Goal: Task Accomplishment & Management: Manage account settings

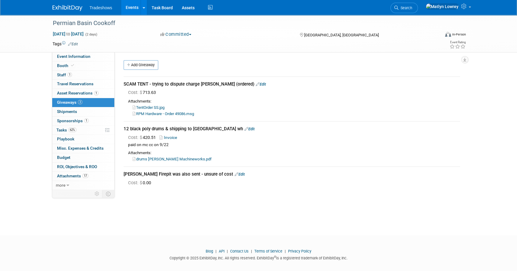
click at [133, 7] on link "Events" at bounding box center [132, 7] width 22 height 15
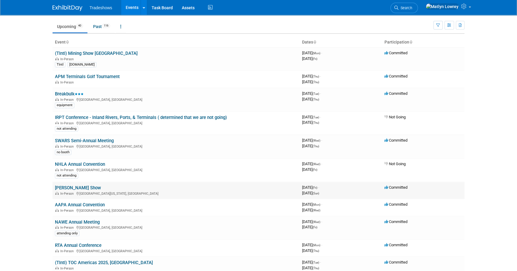
scroll to position [27, 0]
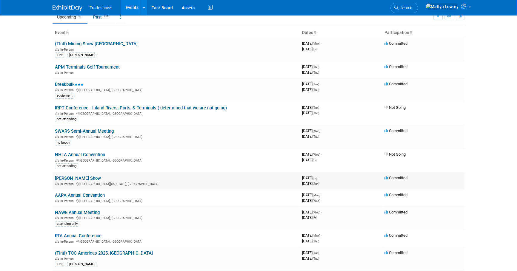
click at [74, 177] on link "[PERSON_NAME] Show" at bounding box center [78, 178] width 46 height 5
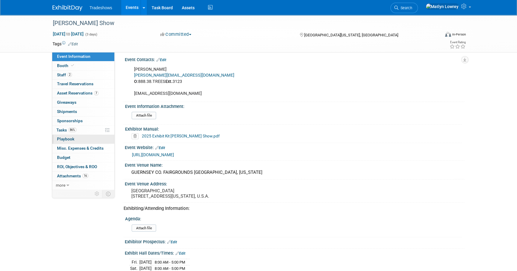
scroll to position [81, 0]
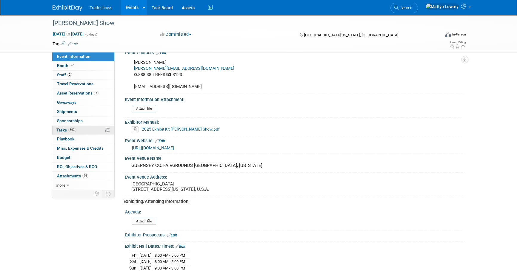
click at [61, 129] on span "Tasks 86%" at bounding box center [66, 130] width 20 height 5
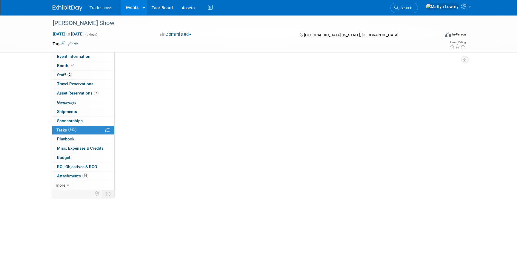
scroll to position [0, 0]
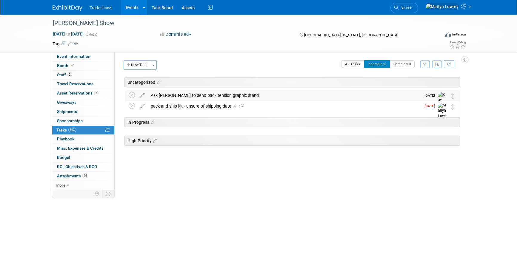
click at [171, 99] on div "Ask Matthew to send back tension graphic stand" at bounding box center [284, 95] width 273 height 10
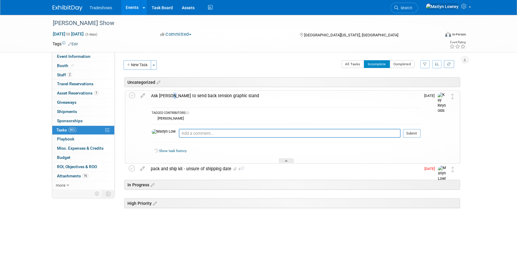
click at [172, 99] on div "Ask Matthew to send back tension graphic stand" at bounding box center [284, 96] width 273 height 10
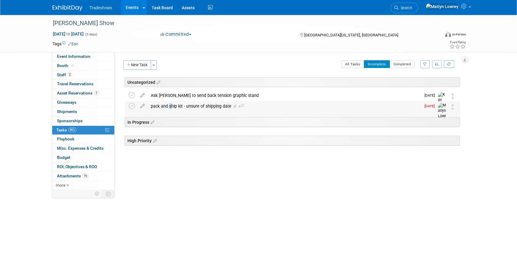
click at [167, 106] on div "pack and ship kit - unsure of shipping date 4" at bounding box center [284, 106] width 273 height 10
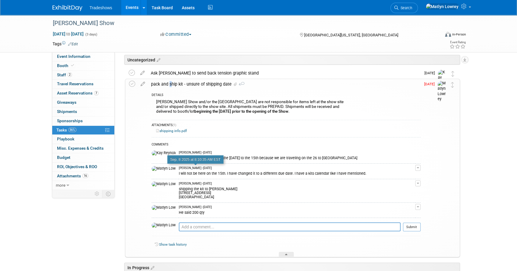
scroll to position [54, 0]
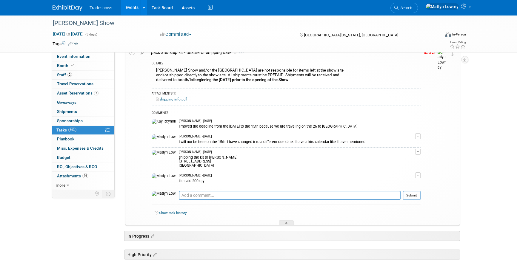
click at [184, 133] on td "Matlyn Lowrey - 17 days ago I will not be here on the 15th. I have changed it t…" at bounding box center [297, 140] width 236 height 16
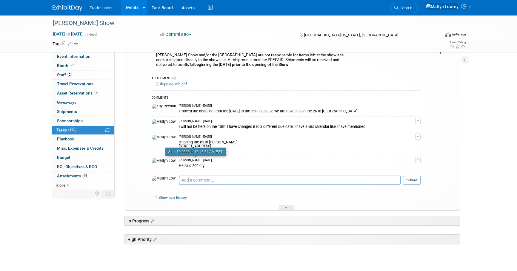
scroll to position [81, 0]
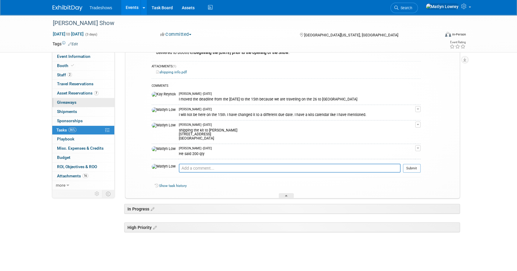
click at [82, 99] on link "0 Giveaways 0" at bounding box center [83, 102] width 62 height 9
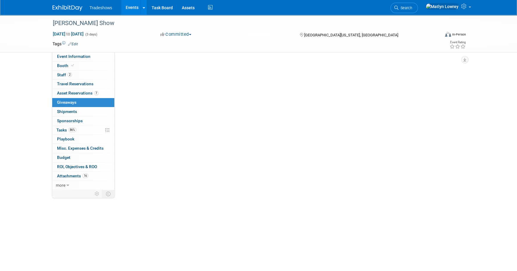
scroll to position [0, 0]
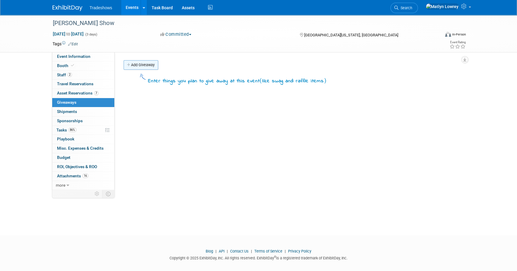
click at [149, 66] on link "Add Giveaway" at bounding box center [141, 65] width 35 height 10
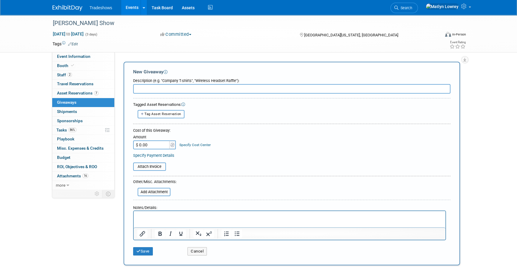
click at [154, 88] on input "text" at bounding box center [291, 89] width 317 height 10
type input "Giveaways"
click at [159, 111] on button "Tag Asset Reservation" at bounding box center [161, 114] width 47 height 8
select select
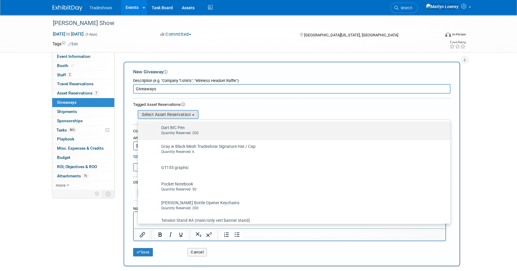
click at [153, 127] on img at bounding box center [149, 130] width 17 height 13
click at [139, 127] on input "Dart BIC Pen Already tagged in this giveaway Quantity Reserved: 200" at bounding box center [137, 127] width 4 height 4
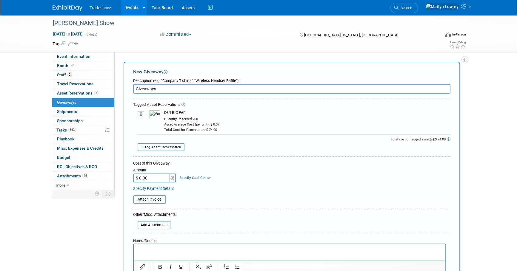
click at [158, 150] on button "Tag Asset Reservation" at bounding box center [161, 147] width 47 height 8
select select
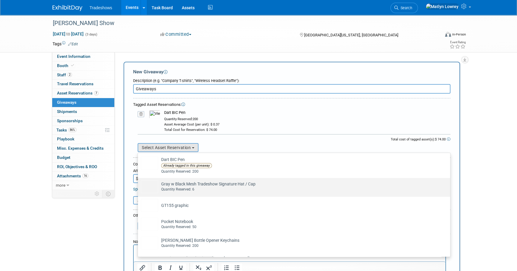
click at [170, 185] on td "Gray w Black Mesh Tradeshow Signature Hat / Cap Already tagged in this giveaway…" at bounding box center [298, 186] width 280 height 13
drag, startPoint x: 170, startPoint y: 185, endPoint x: 161, endPoint y: 183, distance: 8.6
click at [161, 183] on td "Gray w Black Mesh Tradeshow Signature Hat / Cap Already tagged in this giveaway…" at bounding box center [298, 186] width 280 height 13
click at [139, 183] on input "Gray w Black Mesh Tradeshow Signature Hat / Cap Already tagged in this giveaway…" at bounding box center [137, 183] width 4 height 4
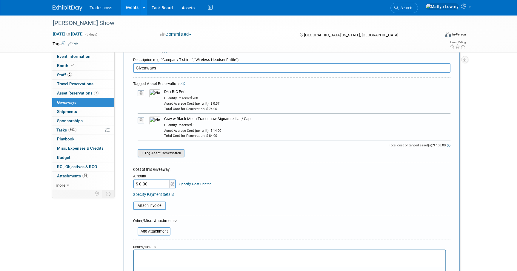
scroll to position [54, 0]
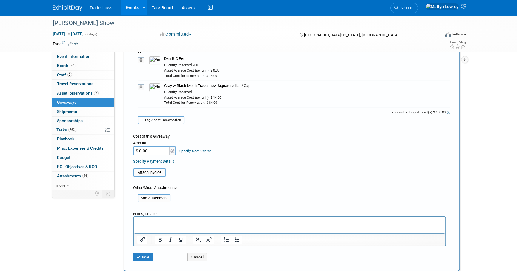
click at [158, 121] on span "Tag Asset Reservation" at bounding box center [162, 120] width 37 height 4
select select
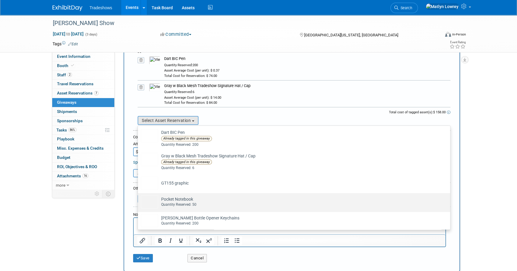
click at [166, 199] on td "Pocket Notebook Already tagged in this giveaway Quantity Reserved: 50" at bounding box center [298, 201] width 280 height 13
click at [139, 199] on input "Pocket Notebook Already tagged in this giveaway Quantity Reserved: 50" at bounding box center [137, 199] width 4 height 4
select select "2_11585909"
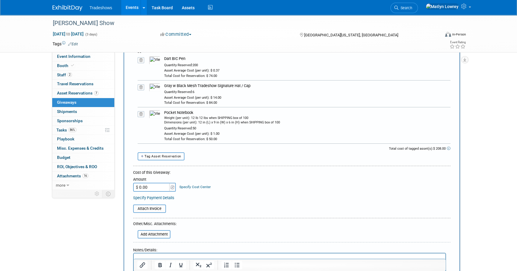
scroll to position [81, 0]
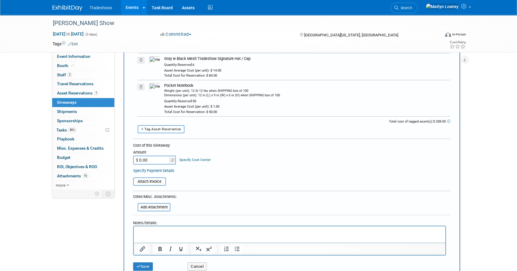
click at [166, 127] on span "Tag Asset Reservation" at bounding box center [162, 129] width 37 height 4
select select
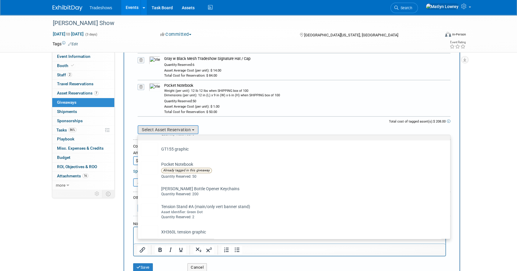
scroll to position [48, 0]
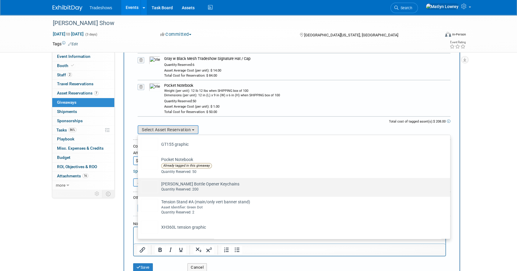
drag, startPoint x: 176, startPoint y: 186, endPoint x: 170, endPoint y: 173, distance: 14.2
click at [176, 185] on td "Taylor Bottle Opener Keychains Already tagged in this giveaway Quantity Reserve…" at bounding box center [298, 186] width 280 height 13
click at [139, 185] on input "Taylor Bottle Opener Keychains Already tagged in this giveaway Quantity Reserve…" at bounding box center [137, 183] width 4 height 4
select select "2_11585562"
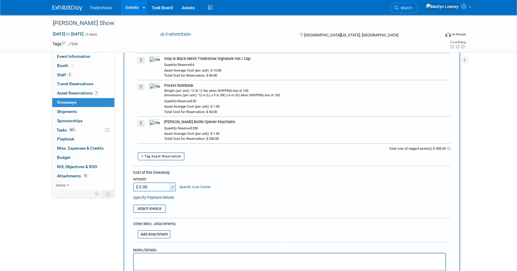
click at [161, 156] on span "Tag Asset Reservation" at bounding box center [162, 157] width 37 height 4
select select
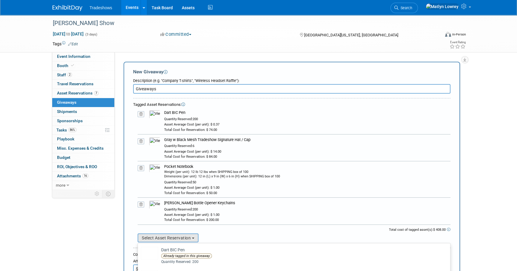
scroll to position [0, 0]
click at [248, 187] on div "Weight (per unit): 12 lb 12 lbs when SHIPPING box of 100 Dimensions (per unit):…" at bounding box center [307, 183] width 286 height 26
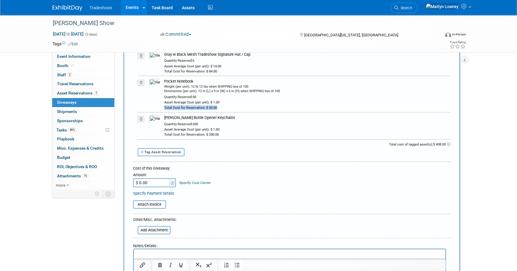
scroll to position [108, 0]
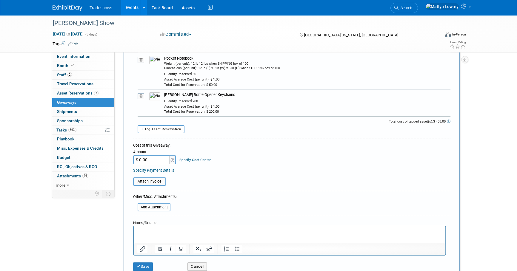
click at [157, 158] on input "$ 0.00" at bounding box center [151, 160] width 37 height 9
type input "$ 408.00"
click at [145, 263] on button "Save" at bounding box center [143, 267] width 20 height 8
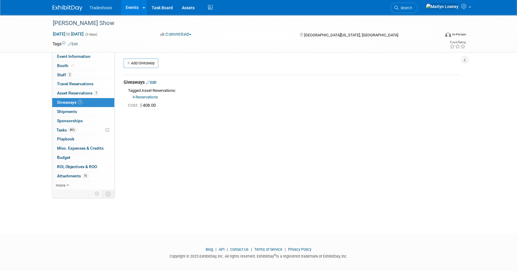
scroll to position [0, 0]
click at [155, 97] on link "4 Reservations" at bounding box center [145, 99] width 25 height 4
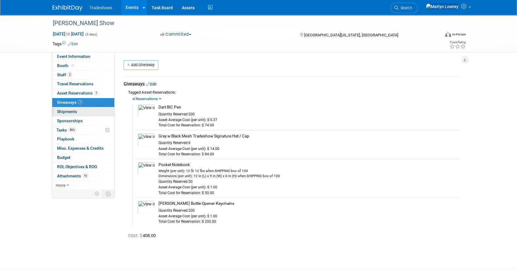
click at [60, 114] on link "0 Shipments 0" at bounding box center [83, 111] width 62 height 9
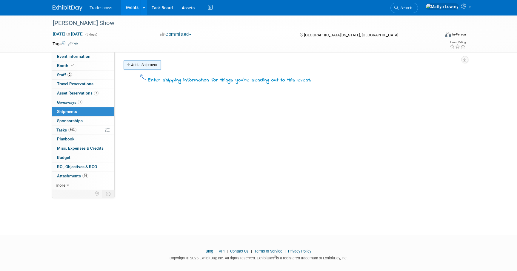
click at [139, 67] on link "Add a Shipment" at bounding box center [142, 65] width 37 height 10
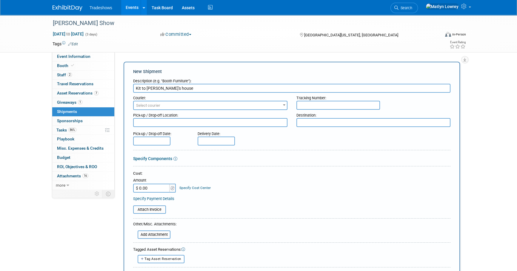
type input "Kit to Matthew's house"
drag, startPoint x: 139, startPoint y: 104, endPoint x: 142, endPoint y: 107, distance: 4.7
click at [139, 101] on span "Select courier" at bounding box center [210, 105] width 153 height 8
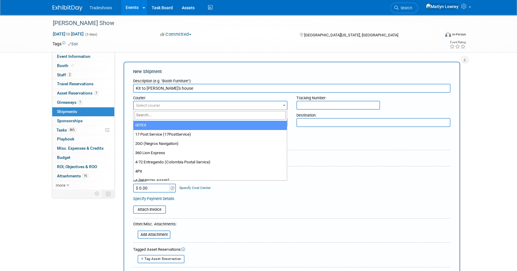
click at [145, 114] on input "search" at bounding box center [210, 115] width 151 height 9
type input "UPS"
select select "508"
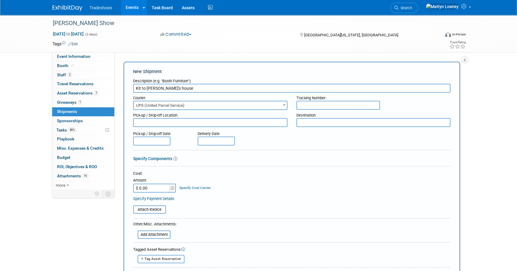
click at [303, 105] on input "text" at bounding box center [338, 105] width 84 height 9
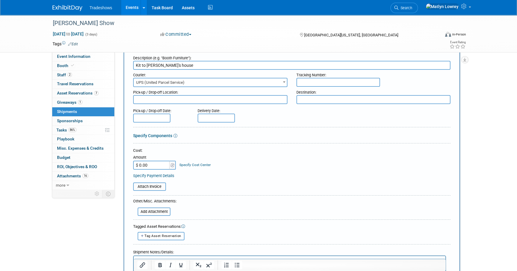
scroll to position [54, 0]
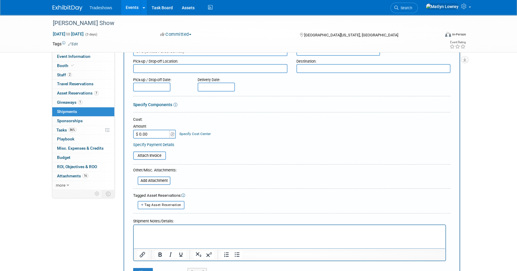
click at [156, 134] on input "$ 0.00" at bounding box center [151, 134] width 37 height 9
type input "$ 34.53"
click at [154, 177] on input "file" at bounding box center [134, 180] width 71 height 7
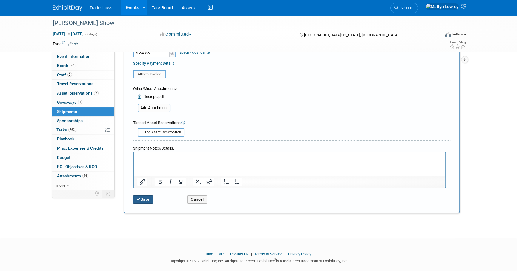
click at [148, 198] on button "Save" at bounding box center [143, 199] width 20 height 8
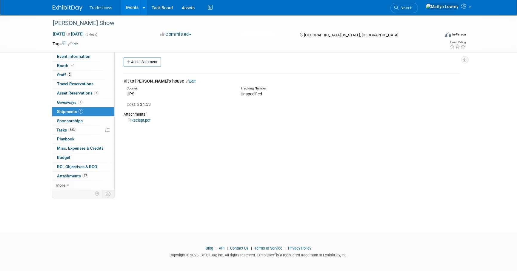
scroll to position [0, 0]
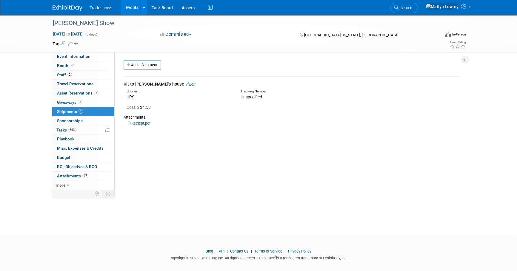
click at [186, 84] on link "Edit" at bounding box center [191, 84] width 10 height 4
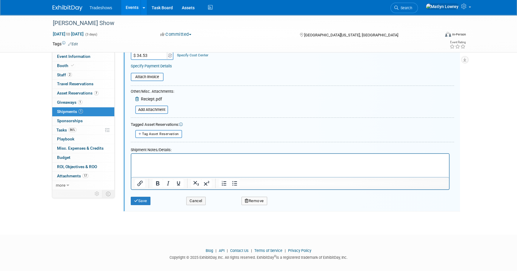
scroll to position [141, 0]
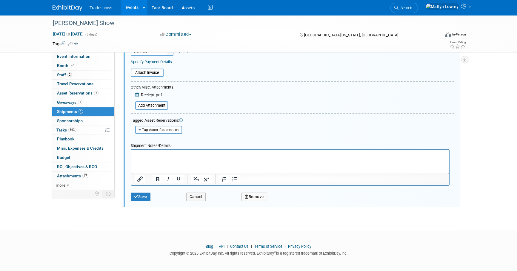
click at [149, 158] on p "Rich Text Area. Press ALT-0 for help." at bounding box center [290, 155] width 311 height 6
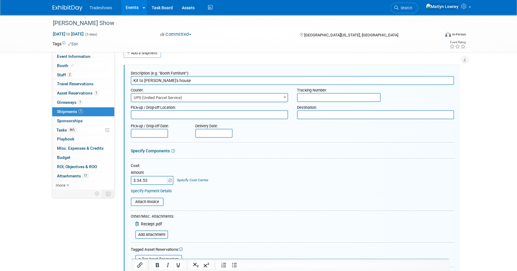
scroll to position [0, 0]
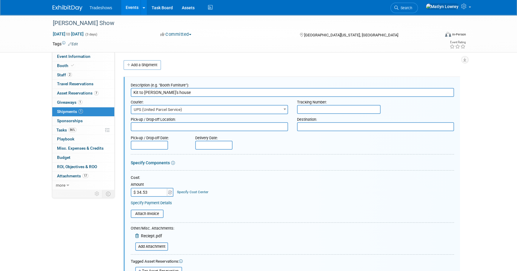
click at [311, 106] on input "text" at bounding box center [339, 109] width 84 height 9
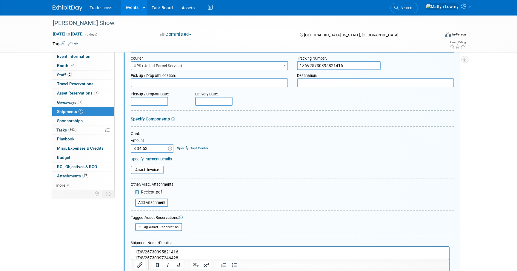
scroll to position [54, 0]
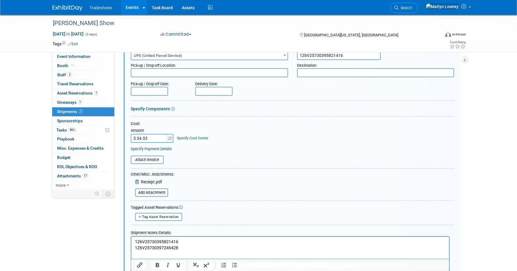
type input "1Z6V25730395821416"
click at [139, 94] on body "Tradeshows Events Add Event Bulk Upload Events Shareable Event Boards Recently …" at bounding box center [258, 81] width 517 height 271
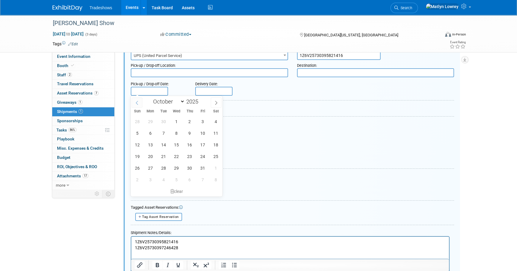
click at [138, 103] on icon at bounding box center [137, 103] width 4 height 4
select select "8"
click at [185, 157] on span "25" at bounding box center [190, 157] width 12 height 12
type input "Sep 25, 2025"
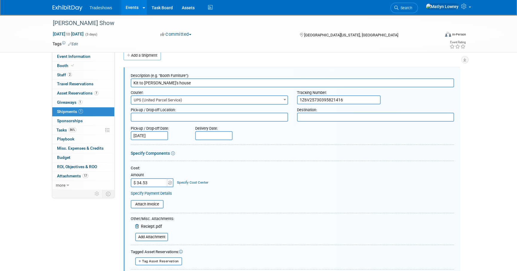
scroll to position [0, 0]
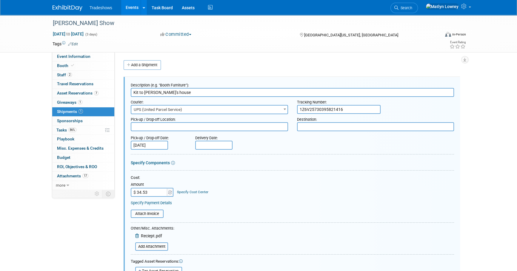
click at [149, 127] on textarea at bounding box center [209, 126] width 157 height 9
type textarea "SSI Matty"
type textarea "M"
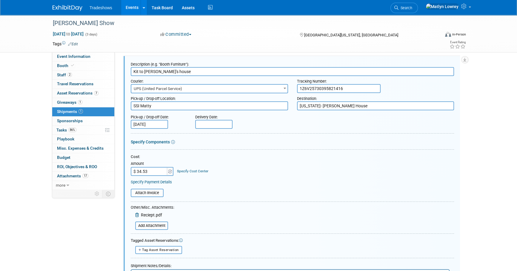
scroll to position [27, 0]
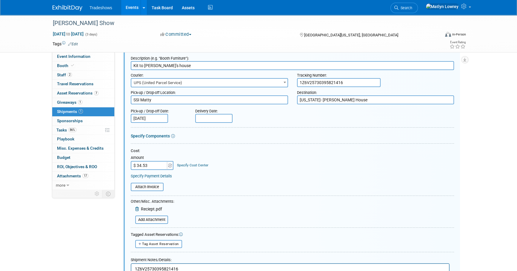
type textarea "Ohio- Matthew Woodbury's House"
click at [215, 117] on input "text" at bounding box center [213, 118] width 37 height 9
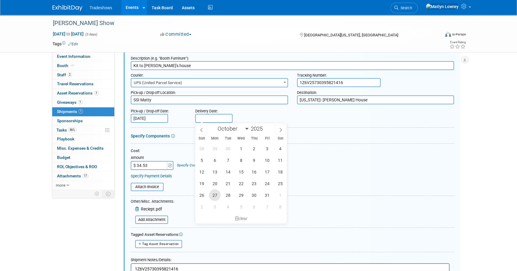
click at [219, 195] on span "27" at bounding box center [215, 196] width 12 height 12
type input "Oct 27, 2025"
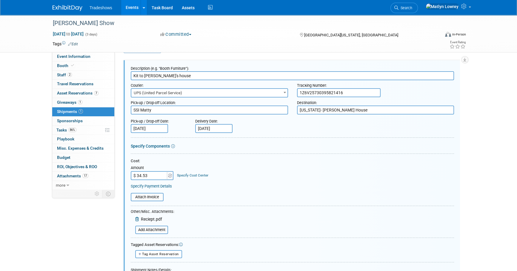
scroll to position [0, 0]
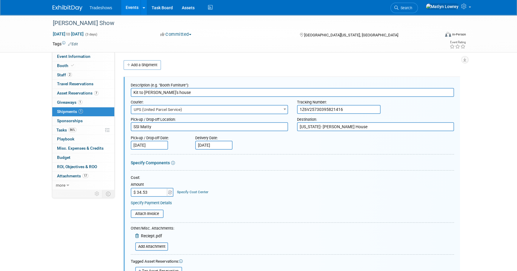
click at [212, 145] on input "Oct 27, 2025" at bounding box center [213, 145] width 37 height 9
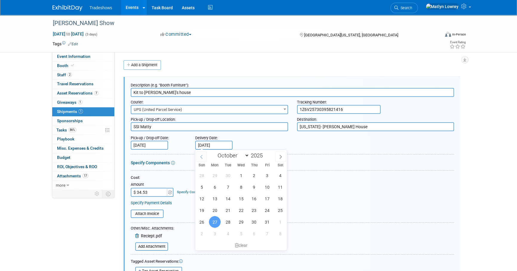
click at [200, 159] on span at bounding box center [201, 157] width 11 height 10
select select "8"
click at [278, 212] on span "27" at bounding box center [281, 211] width 12 height 12
type input "Sep 27, 2025"
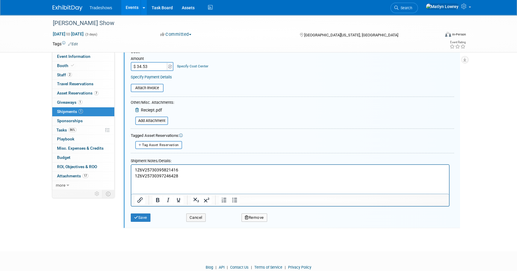
scroll to position [147, 0]
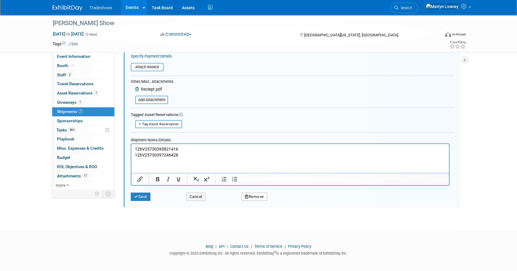
click at [157, 120] on button "Tag Asset Reservation" at bounding box center [158, 124] width 47 height 8
select select
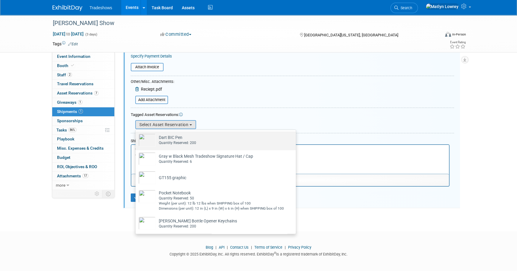
click at [174, 141] on div "Quantity Reserved: 200" at bounding box center [177, 143] width 37 height 5
click at [136, 139] on input "Dart BIC Pen Already tagged in this shipment Quantity Reserved: 200" at bounding box center [135, 137] width 4 height 4
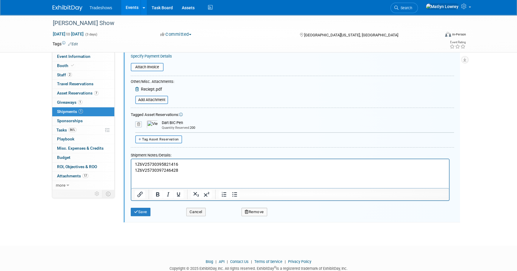
click at [159, 138] on span "Tag Asset Reservation" at bounding box center [160, 140] width 37 height 4
select select
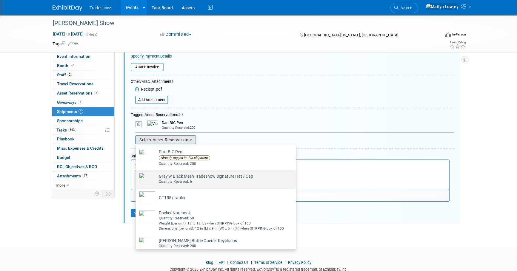
click at [165, 176] on td "Gray w Black Mesh Tradeshow Signature Hat / Cap Already tagged in this shipment…" at bounding box center [204, 179] width 97 height 13
click at [136, 176] on input "Gray w Black Mesh Tradeshow Signature Hat / Cap Already tagged in this shipment…" at bounding box center [135, 176] width 4 height 4
select select "2_11583738"
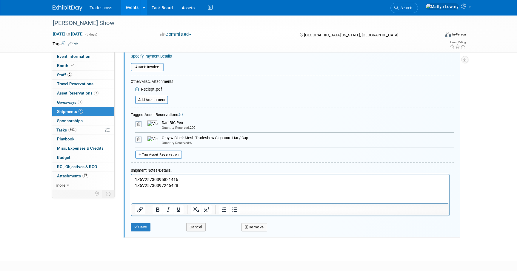
click at [162, 149] on div "Tagged Asset Reservations: 10048196-10717741-6aa0c961-f1b1-4856-9be8-dd49452614…" at bounding box center [292, 134] width 323 height 49
click at [162, 153] on span "Tag Asset Reservation" at bounding box center [160, 155] width 37 height 4
select select
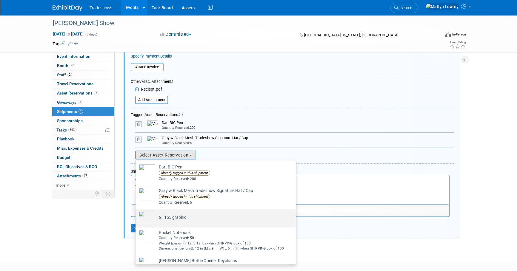
click at [176, 213] on td "GT155 graphic Already tagged in this shipment" at bounding box center [171, 217] width 30 height 13
click at [136, 213] on input "GT155 graphic Already tagged in this shipment" at bounding box center [135, 214] width 4 height 4
select select "1_15652244"
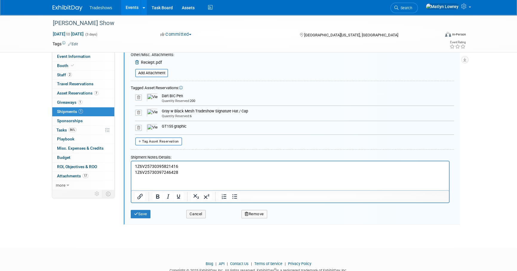
scroll to position [174, 0]
click at [181, 141] on div "Tag Asset Reservation <table style='display: inline-block; border-style:none;'>…" at bounding box center [292, 141] width 323 height 8
click at [178, 144] on button "Tag Asset Reservation" at bounding box center [158, 141] width 47 height 8
select select
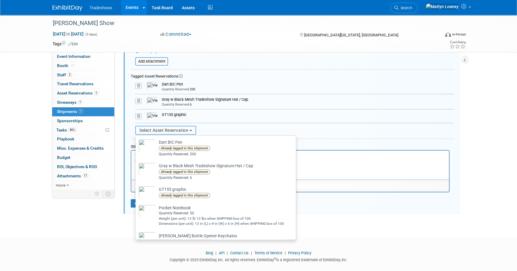
scroll to position [192, 0]
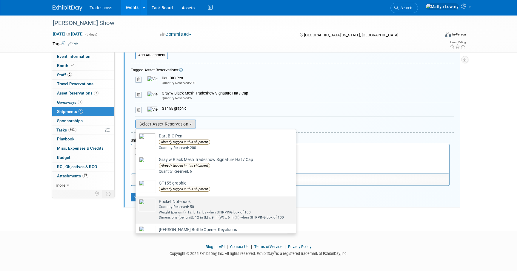
drag, startPoint x: 164, startPoint y: 210, endPoint x: 164, endPoint y: 198, distance: 11.4
click at [164, 210] on div "Weight (per unit): 12 lb 12 lbs when SHIPPING box of 100" at bounding box center [221, 212] width 125 height 5
click at [136, 204] on input "Pocket Notebook Already tagged in this shipment Quantity Reserved: 50 Weight (p…" at bounding box center [135, 202] width 4 height 4
select select "2_11585909"
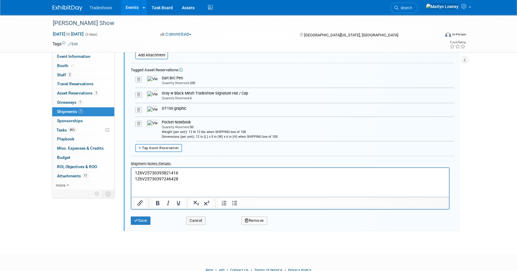
click at [170, 149] on span "Tag Asset Reservation" at bounding box center [160, 148] width 37 height 4
select select
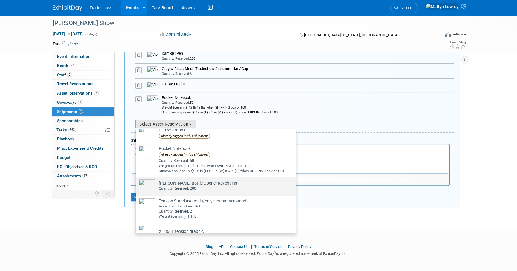
scroll to position [54, 0]
drag, startPoint x: 177, startPoint y: 183, endPoint x: 46, endPoint y: 25, distance: 205.4
click at [177, 182] on td "Taylor Bottle Opener Keychains Already tagged in this shipment Quantity Reserve…" at bounding box center [196, 184] width 81 height 13
click at [136, 182] on input "Taylor Bottle Opener Keychains Already tagged in this shipment Quantity Reserve…" at bounding box center [135, 182] width 4 height 4
select select "2_11585562"
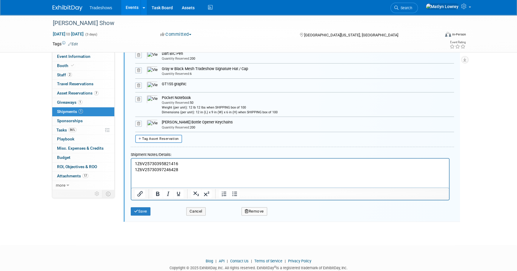
click at [167, 142] on div "Tagged Asset Reservations: 10048196-10717741-6aa0c961-f1b1-4856-9be8-dd49452614…" at bounding box center [292, 92] width 323 height 103
click at [167, 140] on button "Tag Asset Reservation" at bounding box center [158, 139] width 47 height 8
select select
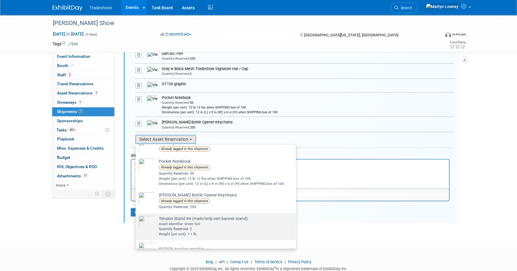
scroll to position [68, 0]
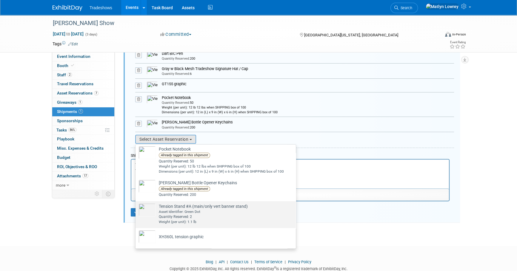
click at [171, 212] on div "Asset Identifier: Green Dot" at bounding box center [203, 212] width 89 height 5
click at [136, 209] on input "Tension Stand #A (main/only vert banner stand) Already tagged in this shipment …" at bounding box center [135, 207] width 4 height 4
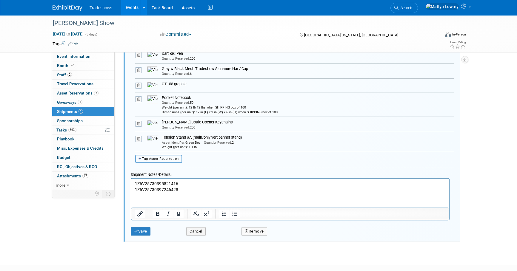
click at [161, 159] on span "Tag Asset Reservation" at bounding box center [160, 159] width 37 height 4
select select
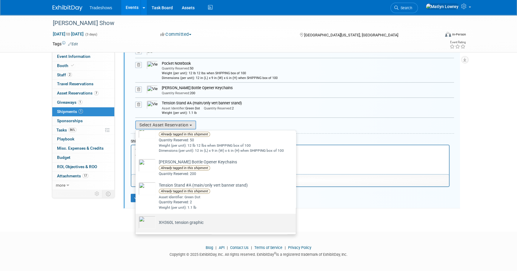
scroll to position [251, 0]
click at [173, 218] on td "XH360L tension graphic Already tagged in this shipment" at bounding box center [180, 221] width 48 height 13
click at [136, 218] on input "XH360L tension graphic Already tagged in this shipment" at bounding box center [135, 218] width 4 height 4
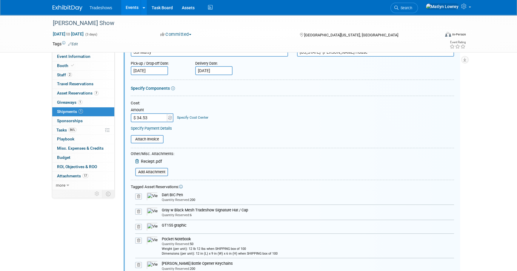
scroll to position [61, 0]
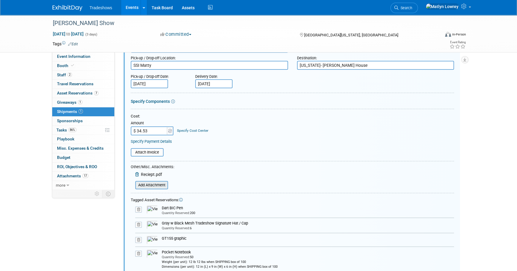
click at [152, 185] on input "file" at bounding box center [131, 185] width 71 height 7
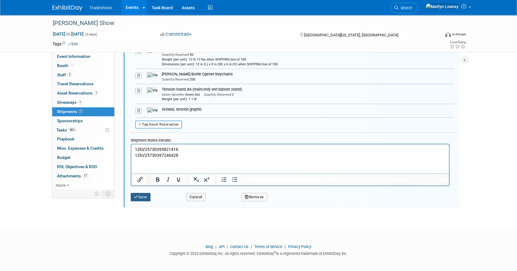
click at [141, 198] on button "Save" at bounding box center [141, 197] width 20 height 8
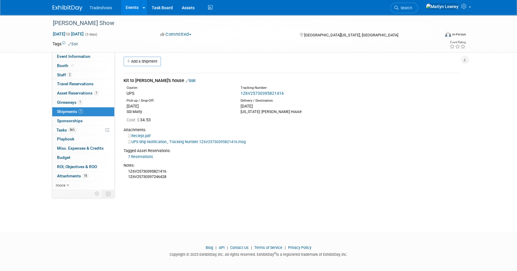
scroll to position [0, 0]
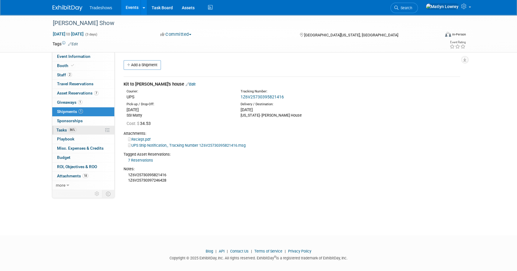
click at [84, 128] on link "86% Tasks 86%" at bounding box center [83, 130] width 62 height 9
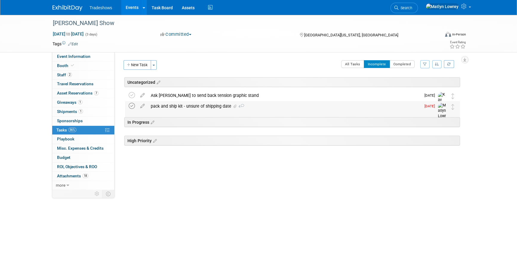
click at [131, 109] on icon at bounding box center [132, 106] width 6 height 6
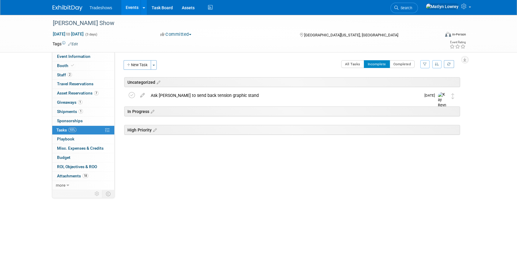
click at [134, 7] on link "Events" at bounding box center [132, 7] width 22 height 15
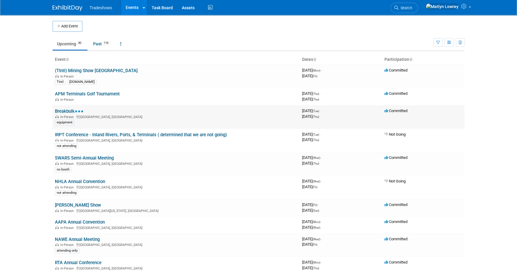
click at [70, 111] on link "Breakbulk" at bounding box center [69, 111] width 29 height 5
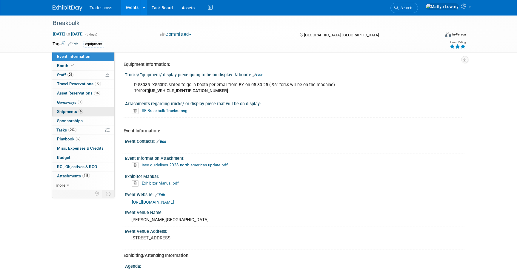
click at [84, 113] on link "6 Shipments 6" at bounding box center [83, 111] width 62 height 9
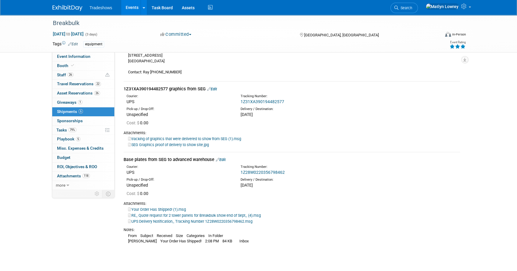
scroll to position [459, 0]
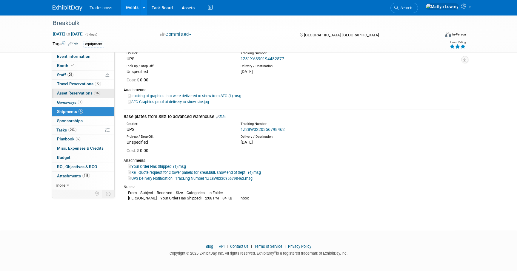
click at [88, 88] on link "22 Travel Reservations 22" at bounding box center [83, 84] width 62 height 9
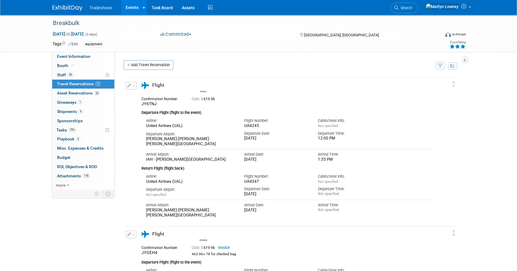
click at [131, 7] on link "Events" at bounding box center [132, 7] width 22 height 15
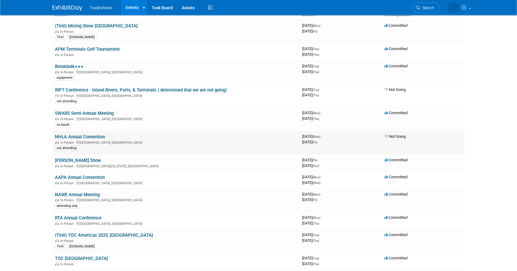
scroll to position [54, 0]
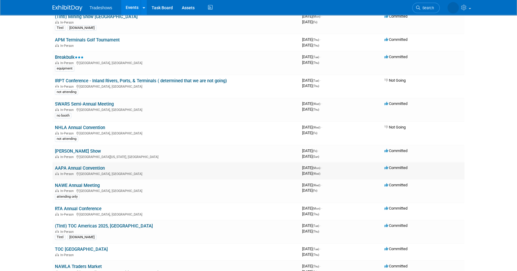
click at [78, 166] on link "AAPA Annual Convention" at bounding box center [80, 168] width 50 height 5
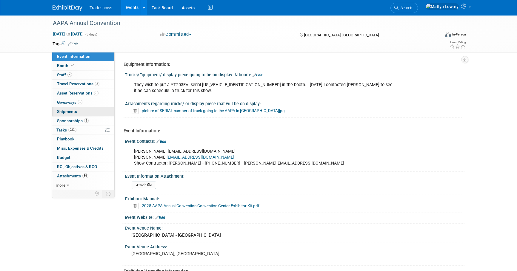
click at [72, 113] on span "Shipments 0" at bounding box center [67, 111] width 20 height 5
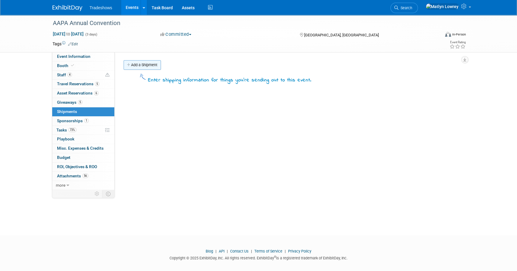
click at [134, 67] on link "Add a Shipment" at bounding box center [142, 65] width 37 height 10
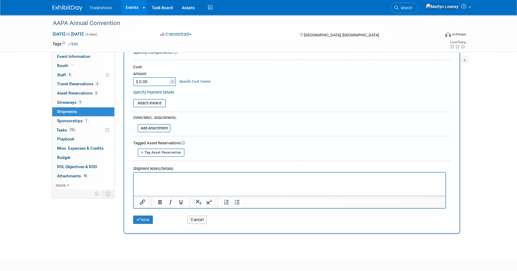
scroll to position [108, 0]
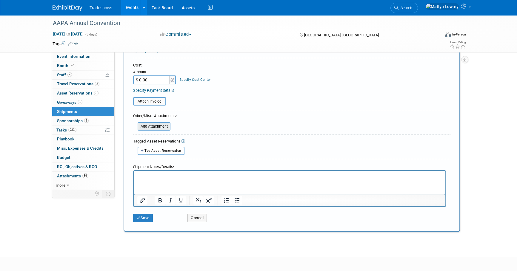
click at [152, 129] on input "file" at bounding box center [134, 126] width 71 height 7
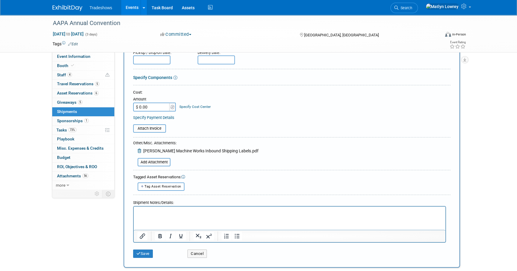
scroll to position [0, 0]
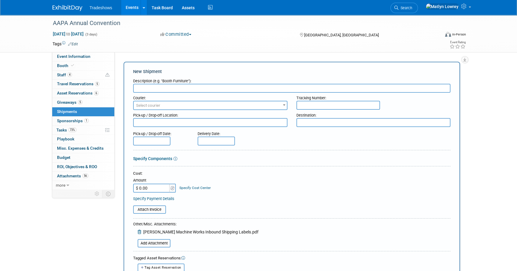
click at [303, 106] on input "text" at bounding box center [338, 105] width 84 height 9
paste input "1Z 6VR 107 67 3752 0490"
type input "1Z 6VR 107 67 3752 0490"
click at [137, 87] on input "text" at bounding box center [291, 88] width 317 height 9
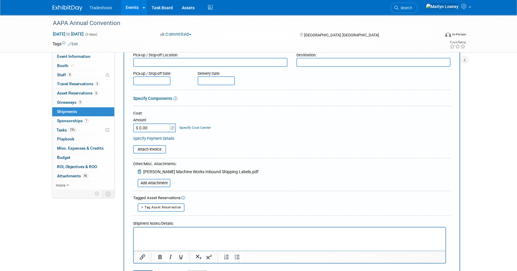
scroll to position [54, 0]
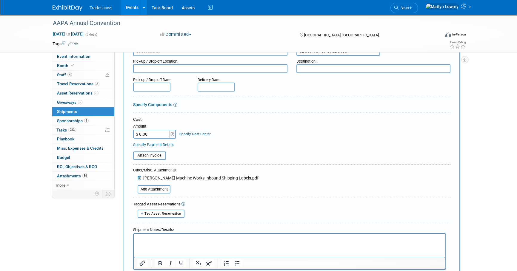
type input "Box 1 to canada - with broker"
click at [156, 89] on body "Tradeshows Events Add Event Bulk Upload Events Shareable Event Boards Recently …" at bounding box center [258, 81] width 517 height 271
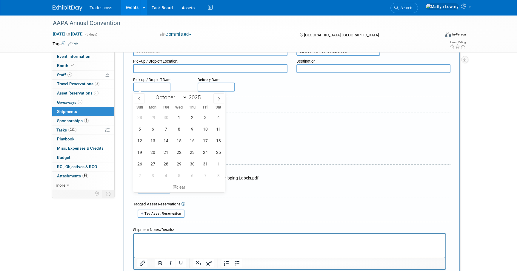
click at [133, 99] on div "January February March April May June July August September October November De…" at bounding box center [179, 97] width 92 height 10
click at [135, 99] on span at bounding box center [139, 98] width 11 height 10
select select "8"
click at [190, 155] on span "25" at bounding box center [192, 153] width 12 height 12
type input "[DATE]"
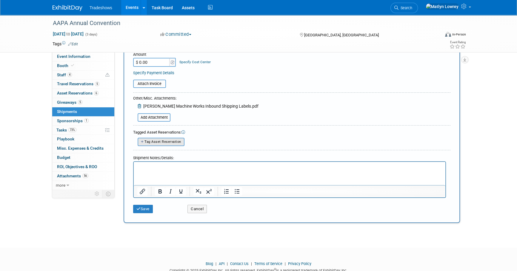
scroll to position [136, 0]
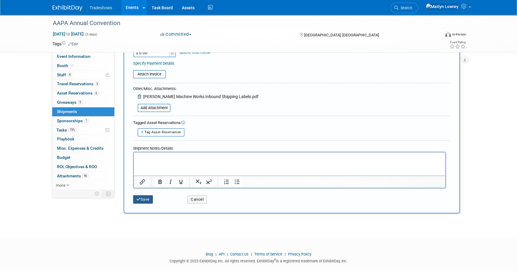
click at [148, 199] on button "Save" at bounding box center [143, 199] width 20 height 8
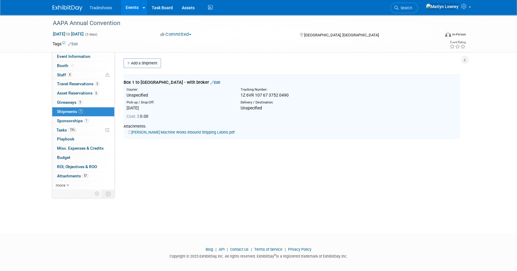
scroll to position [0, 0]
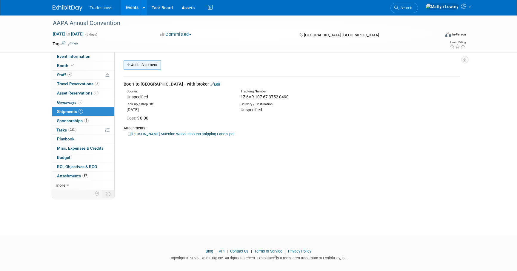
click at [146, 63] on link "Add a Shipment" at bounding box center [142, 65] width 37 height 10
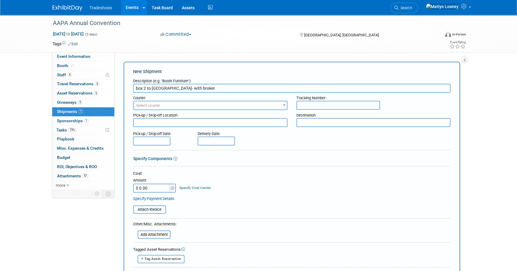
type input "box 2 to canada- with broker"
click at [304, 107] on input "text" at bounding box center [338, 105] width 84 height 9
paste input "1Z 6VR 107 67 3884 5709"
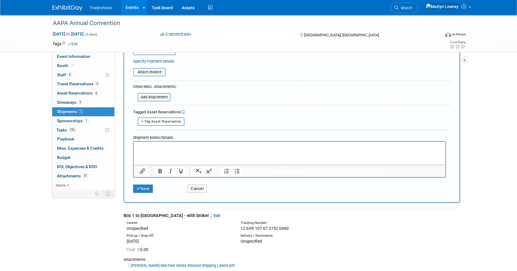
scroll to position [190, 0]
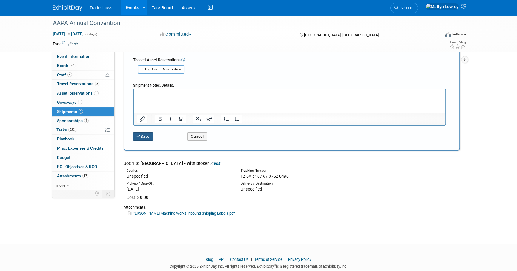
type input "1Z 6VR 107 67 3884 5709"
click at [135, 135] on button "Save" at bounding box center [143, 137] width 20 height 8
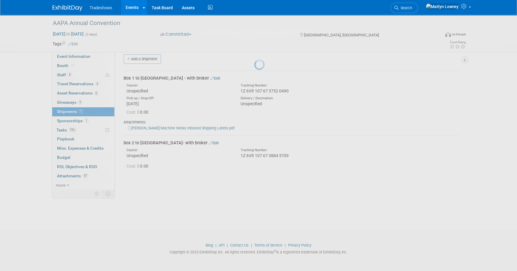
scroll to position [6, 0]
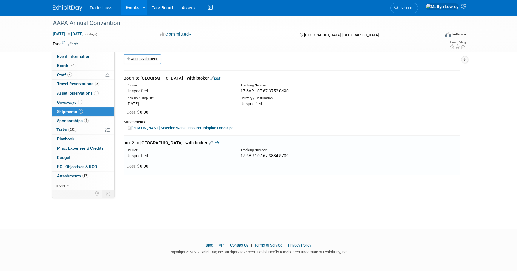
click at [209, 144] on link "Edit" at bounding box center [214, 143] width 10 height 4
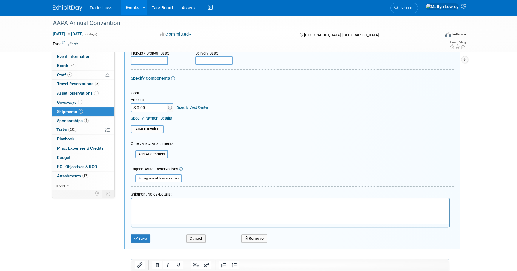
scroll to position [182, 0]
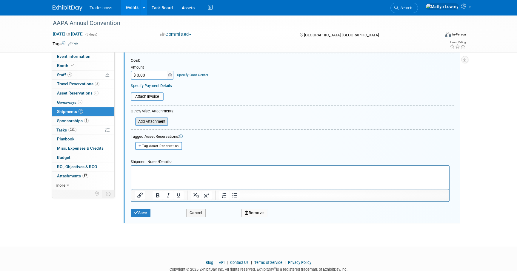
click at [158, 123] on input "file" at bounding box center [131, 121] width 71 height 7
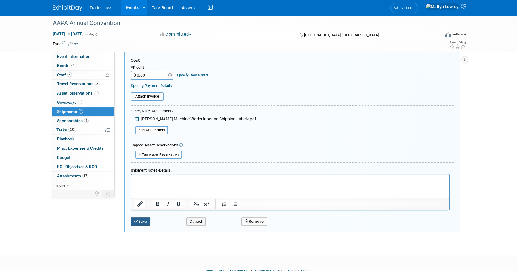
click at [137, 221] on icon "submit" at bounding box center [136, 222] width 4 height 4
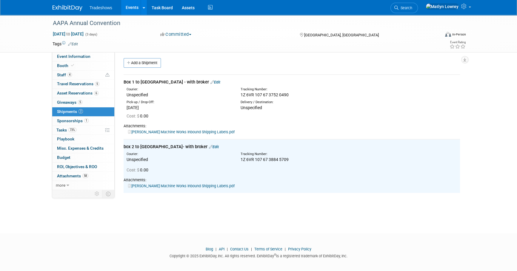
scroll to position [0, 0]
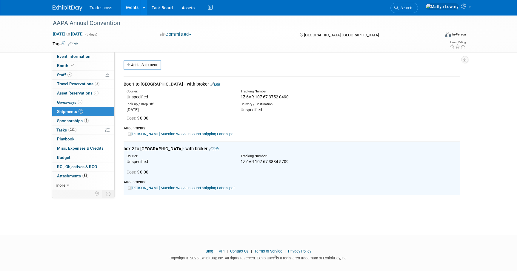
click at [210, 85] on link "Edit" at bounding box center [215, 84] width 10 height 4
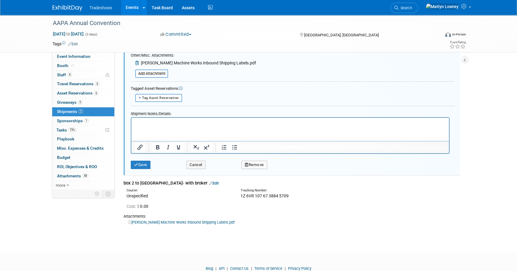
scroll to position [141, 0]
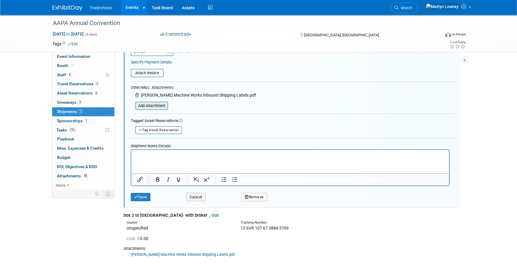
click at [149, 106] on input "file" at bounding box center [131, 105] width 71 height 7
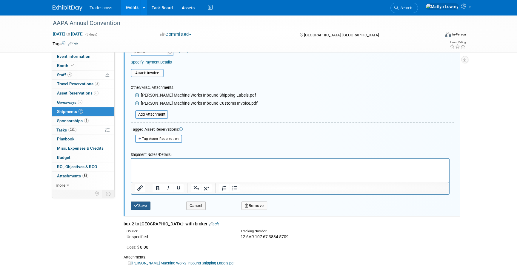
click at [135, 206] on icon "submit" at bounding box center [136, 206] width 4 height 4
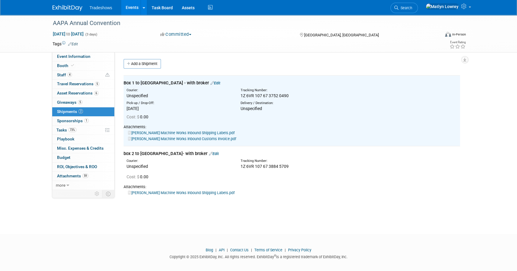
scroll to position [0, 0]
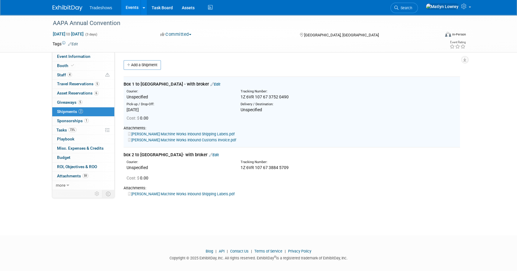
click at [209, 156] on link "Edit" at bounding box center [214, 155] width 10 height 4
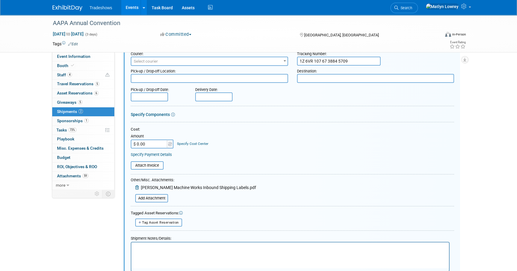
scroll to position [161, 0]
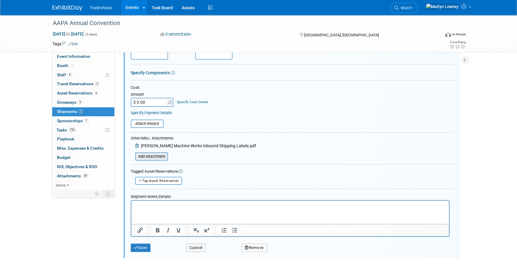
click at [164, 157] on input "file" at bounding box center [131, 156] width 71 height 7
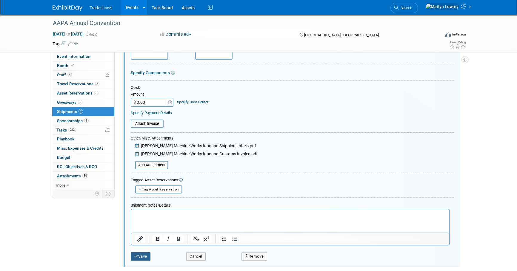
click at [136, 255] on icon "submit" at bounding box center [136, 257] width 4 height 4
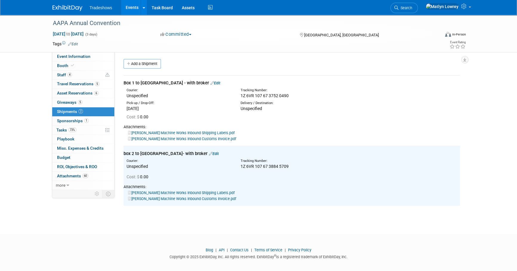
scroll to position [0, 0]
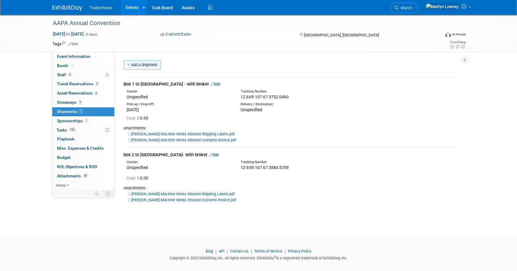
click at [131, 66] on icon at bounding box center [129, 65] width 4 height 4
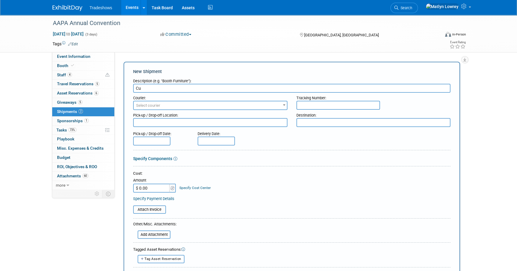
type input "C"
type input "Consult"
click at [75, 63] on link "Booth" at bounding box center [83, 65] width 62 height 9
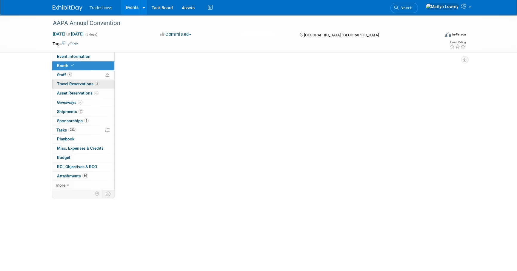
select select "Certificate of insurance sent"
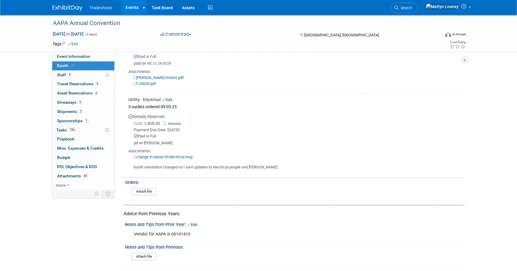
scroll to position [434, 0]
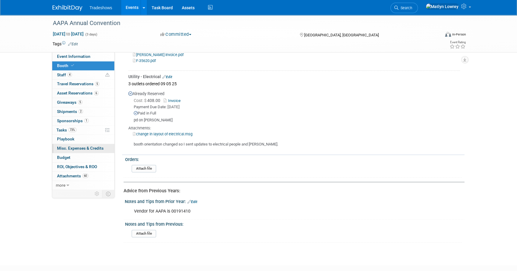
click at [70, 149] on span "Misc. Expenses & Credits 0" at bounding box center [80, 148] width 47 height 5
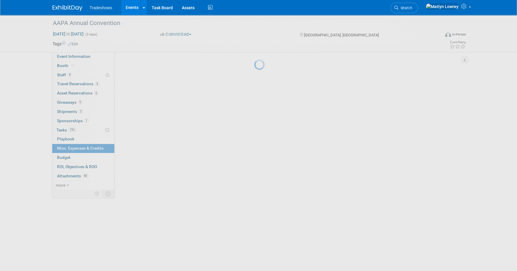
scroll to position [0, 0]
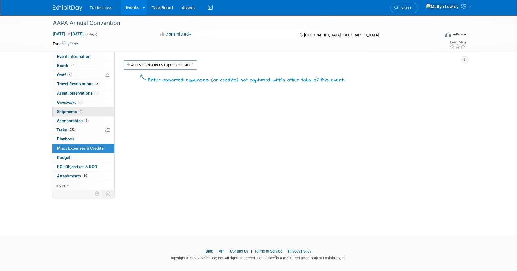
click at [79, 113] on span "2" at bounding box center [80, 111] width 4 height 4
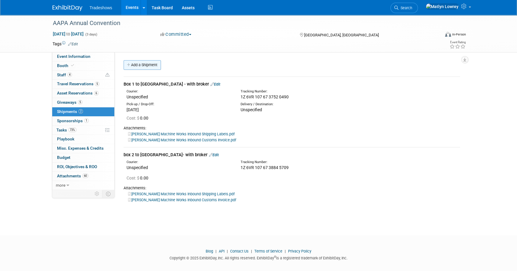
click at [140, 68] on link "Add a Shipment" at bounding box center [142, 65] width 37 height 10
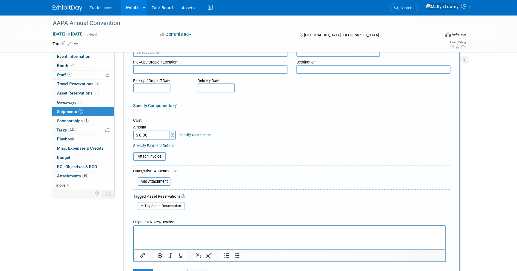
scroll to position [54, 0]
type input "Consult Expo Broker - Customs Clearance & Shipping Quote"
click at [155, 135] on input "$ 0.00" at bounding box center [151, 134] width 37 height 9
type input "$ 613.97"
drag, startPoint x: 225, startPoint y: 175, endPoint x: 205, endPoint y: 184, distance: 21.9
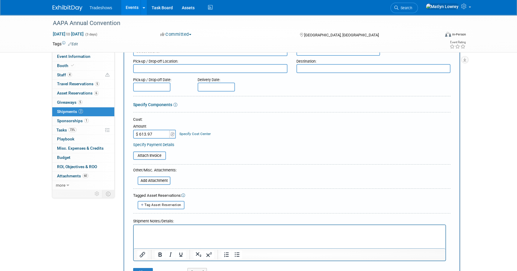
click at [226, 175] on form "Description (e.g. "Booth Furniture"): Consult Expo Broker - Customs Clearance &…" at bounding box center [291, 151] width 317 height 258
click at [148, 181] on input "file" at bounding box center [134, 180] width 71 height 7
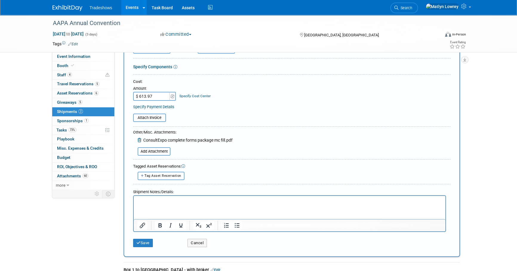
scroll to position [108, 0]
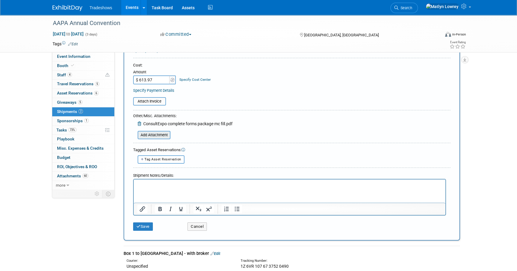
click at [168, 134] on input "file" at bounding box center [134, 135] width 71 height 7
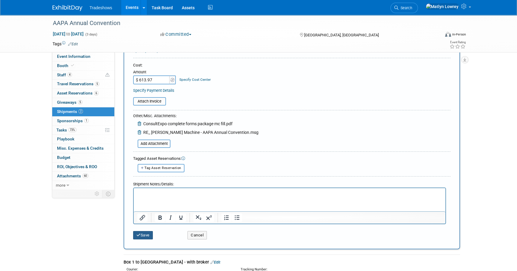
click at [148, 235] on button "Save" at bounding box center [143, 235] width 20 height 8
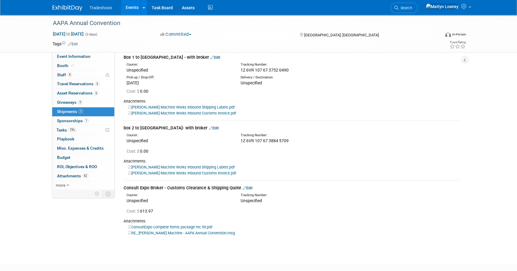
scroll to position [0, 0]
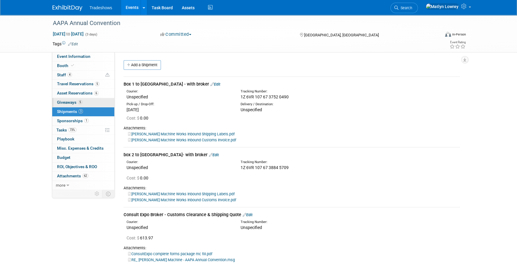
click at [70, 102] on span "Giveaways 5" at bounding box center [69, 102] width 25 height 5
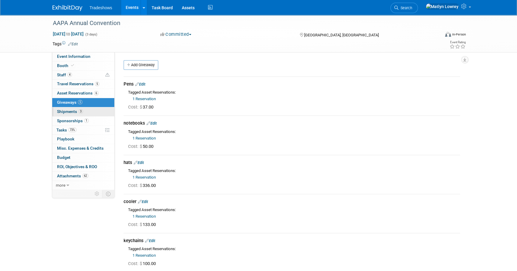
click at [68, 107] on link "3 Shipments 3" at bounding box center [83, 111] width 62 height 9
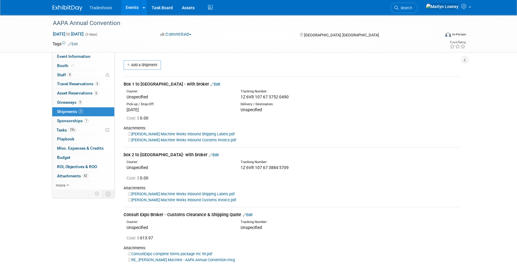
click at [210, 83] on link "Edit" at bounding box center [215, 84] width 10 height 4
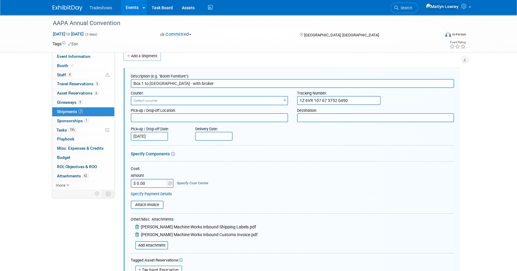
click at [149, 100] on span "Select courier" at bounding box center [146, 100] width 24 height 4
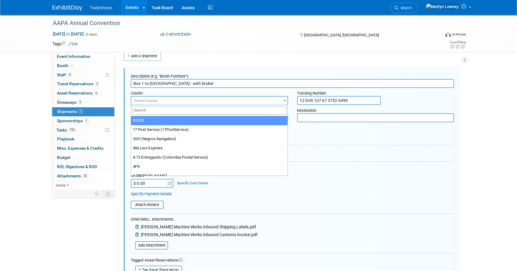
click at [149, 111] on input "search" at bounding box center [209, 110] width 154 height 9
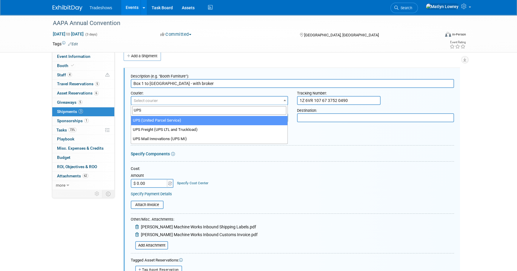
type input "UPS"
select select "508"
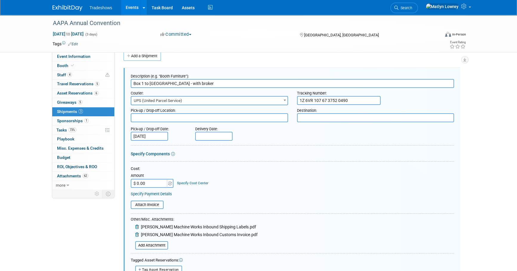
click at [156, 118] on textarea at bounding box center [209, 117] width 157 height 9
type textarea "S"
type textarea "SSI Matty"
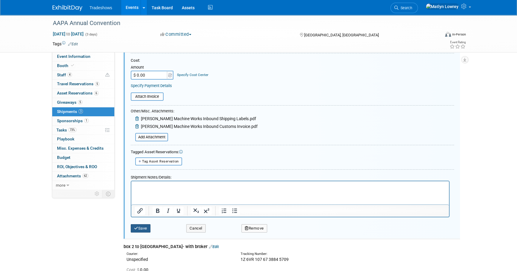
type textarea "Adv WH"
click at [150, 230] on button "Save" at bounding box center [141, 228] width 20 height 8
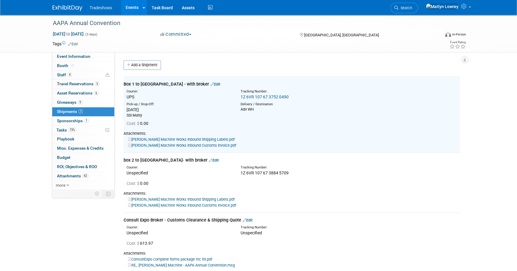
click at [278, 96] on link "1Z 6VR 107 67 3752 0490" at bounding box center [265, 97] width 48 height 5
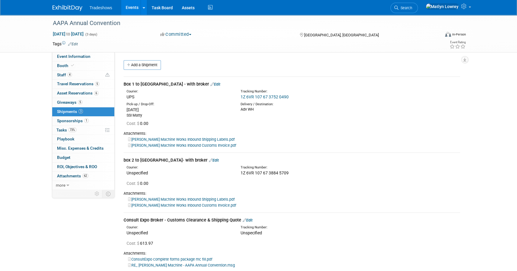
drag, startPoint x: 186, startPoint y: 84, endPoint x: 194, endPoint y: 85, distance: 7.8
click at [210, 84] on icon at bounding box center [212, 84] width 4 height 4
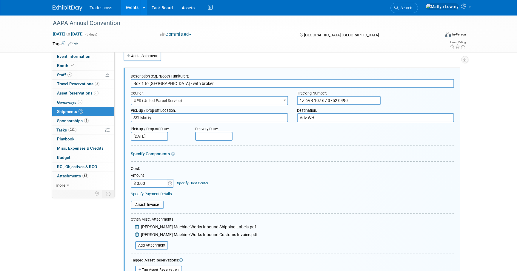
click at [314, 100] on input "1Z 6VR 107 67 3752 0490" at bounding box center [339, 100] width 84 height 9
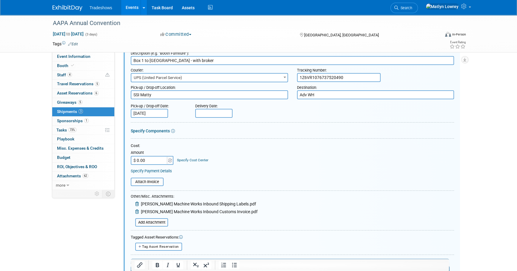
scroll to position [90, 0]
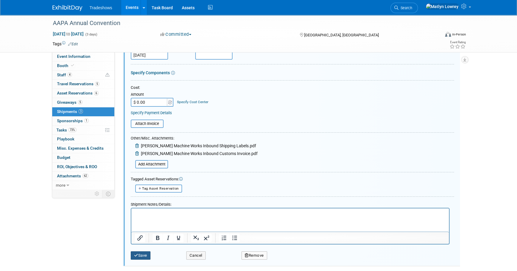
type input "1Z6VR1076737520490"
click at [138, 252] on button "Save" at bounding box center [141, 256] width 20 height 8
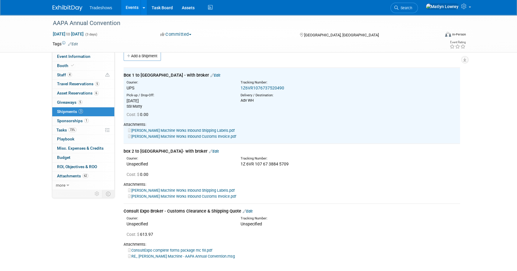
scroll to position [36, 0]
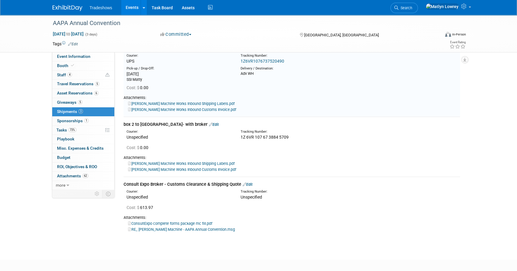
click at [209, 124] on icon at bounding box center [211, 125] width 4 height 4
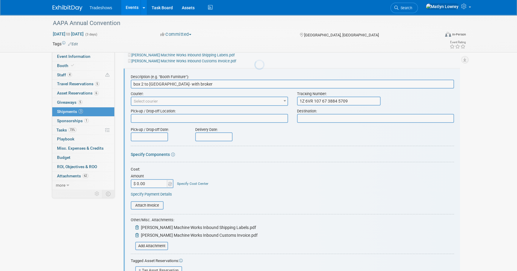
scroll to position [85, 0]
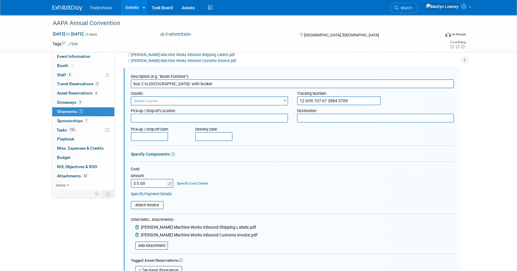
click at [352, 100] on input "1Z 6VR 107 67 3884 5709" at bounding box center [339, 100] width 84 height 9
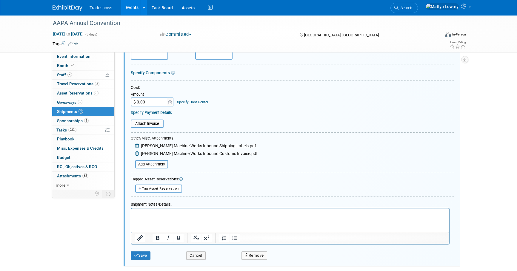
scroll to position [112, 0]
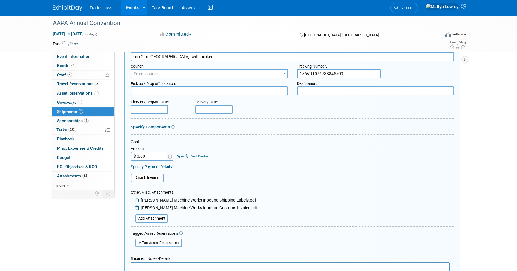
type input "1Z6VR1076738845709"
click at [143, 108] on input "text" at bounding box center [149, 109] width 37 height 9
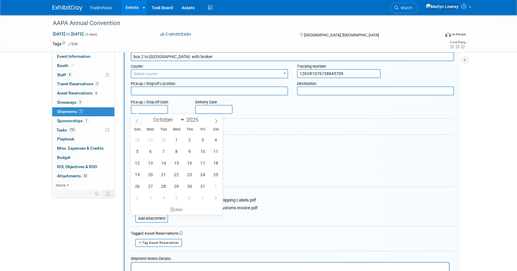
click at [138, 120] on icon at bounding box center [137, 121] width 4 height 4
select select "8"
click at [189, 176] on span "25" at bounding box center [190, 175] width 12 height 12
type input "Sep 25, 2025"
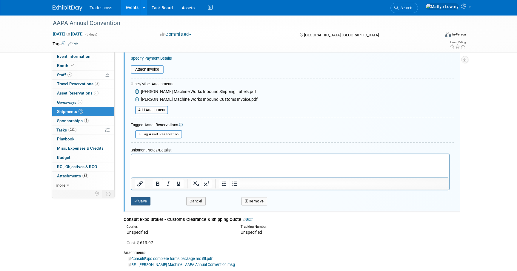
click at [138, 204] on button "Save" at bounding box center [141, 201] width 20 height 8
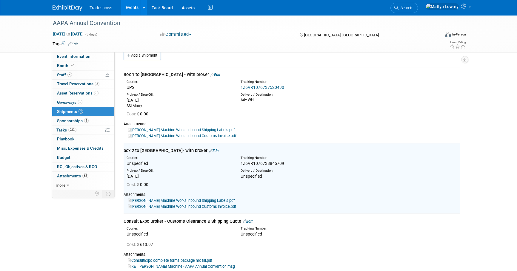
scroll to position [0, 0]
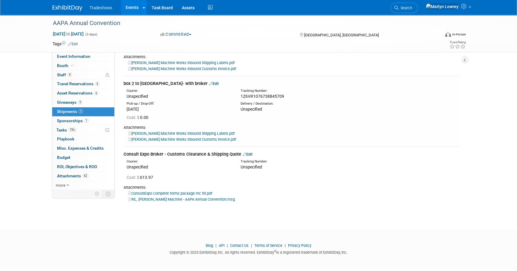
click at [283, 238] on div at bounding box center [258, 239] width 517 height 7
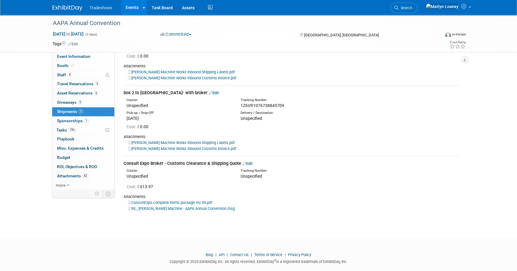
scroll to position [22, 0]
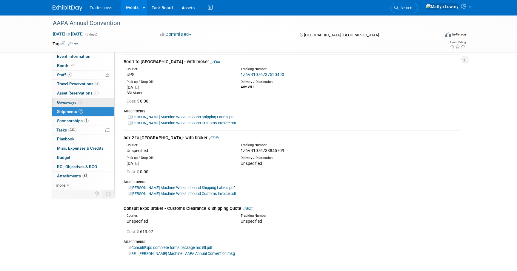
click at [88, 99] on link "5 Giveaways 5" at bounding box center [83, 102] width 62 height 9
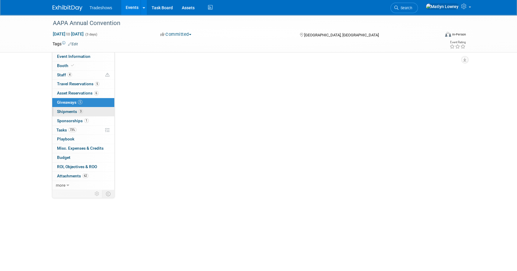
scroll to position [0, 0]
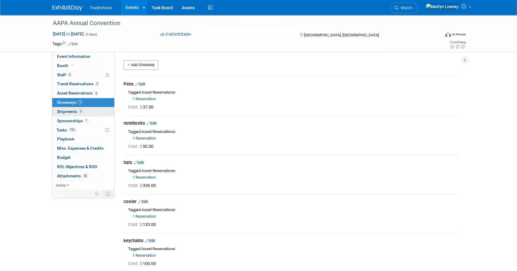
click at [87, 111] on link "3 Shipments 3" at bounding box center [83, 111] width 62 height 9
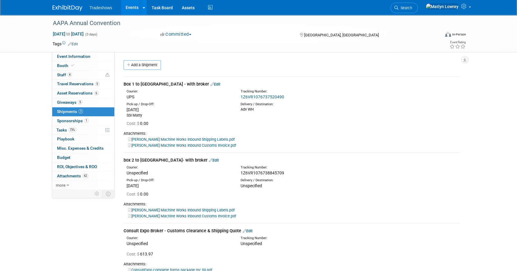
click at [258, 172] on span "1Z6VR1076738845709" at bounding box center [263, 173] width 44 height 5
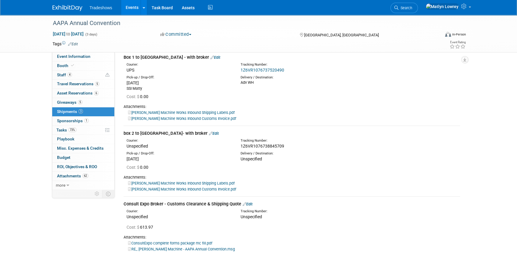
click at [209, 132] on link "Edit" at bounding box center [214, 133] width 10 height 4
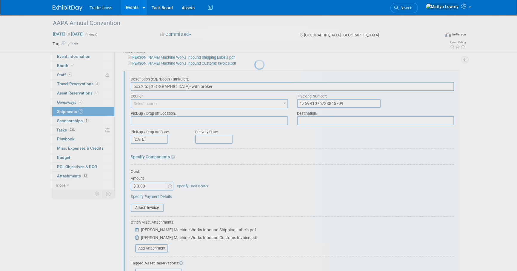
scroll to position [85, 0]
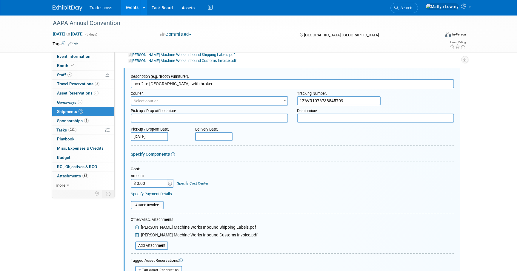
click at [135, 115] on textarea at bounding box center [209, 118] width 157 height 9
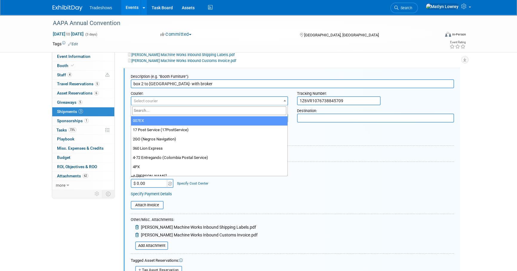
click at [149, 101] on span "Select courier" at bounding box center [146, 101] width 24 height 4
click at [148, 108] on input "search" at bounding box center [209, 111] width 154 height 9
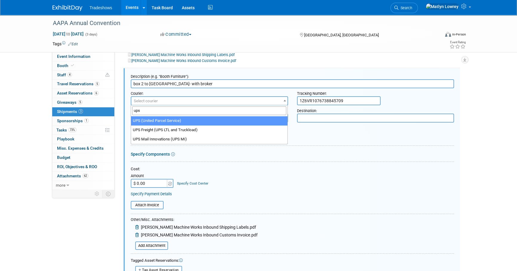
type input "ups"
select select "508"
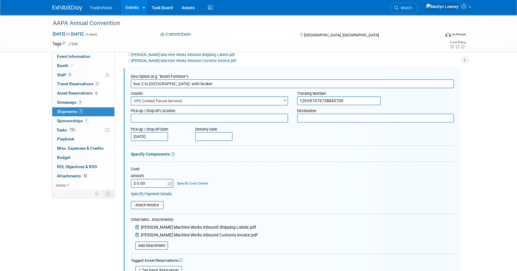
click at [229, 116] on textarea at bounding box center [209, 118] width 157 height 9
type textarea "ssi matty"
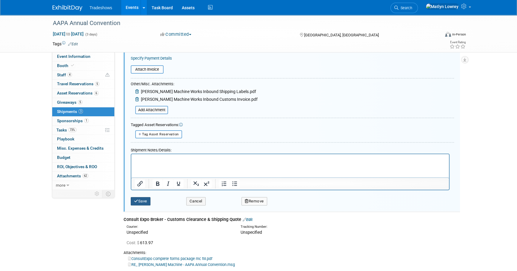
type textarea "adv wh"
click at [141, 203] on button "Save" at bounding box center [141, 201] width 20 height 8
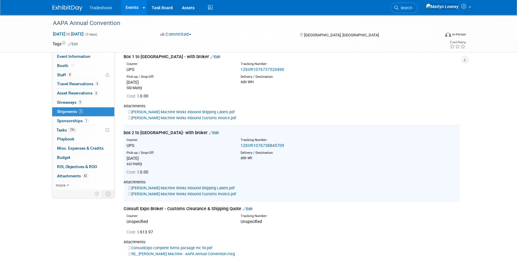
scroll to position [0, 0]
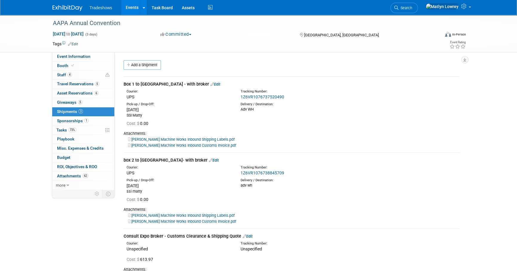
click at [246, 96] on link "1Z6VR1076737520490" at bounding box center [263, 97] width 44 height 5
drag, startPoint x: 190, startPoint y: 84, endPoint x: 188, endPoint y: 88, distance: 4.7
click at [210, 84] on link "Edit" at bounding box center [215, 84] width 10 height 4
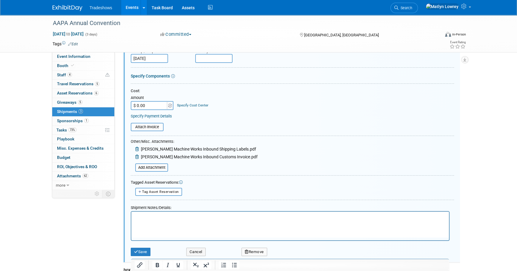
scroll to position [90, 0]
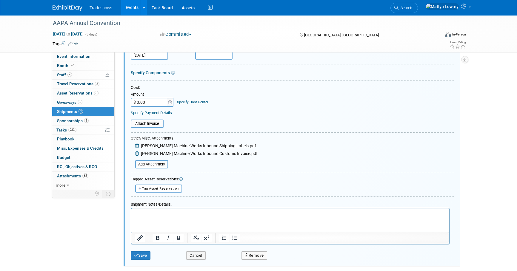
click at [163, 212] on p "Rich Text Area. Press ALT-0 for help." at bounding box center [290, 214] width 311 height 6
click at [146, 253] on button "Save" at bounding box center [141, 256] width 20 height 8
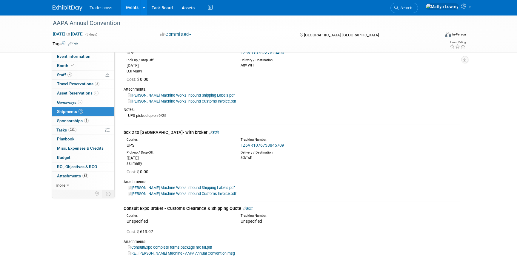
scroll to position [0, 0]
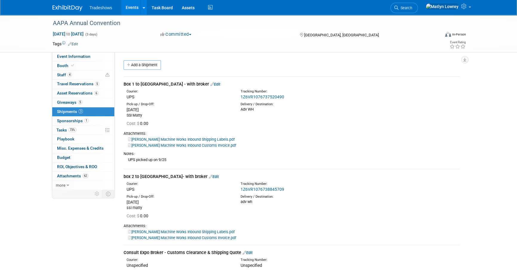
click at [131, 9] on link "Events" at bounding box center [132, 7] width 22 height 15
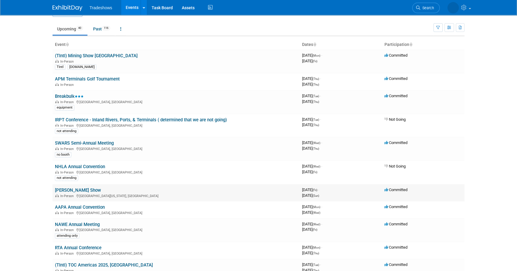
scroll to position [27, 0]
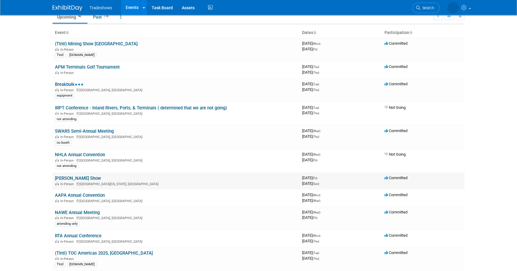
click at [78, 178] on link "[PERSON_NAME] Show" at bounding box center [78, 178] width 46 height 5
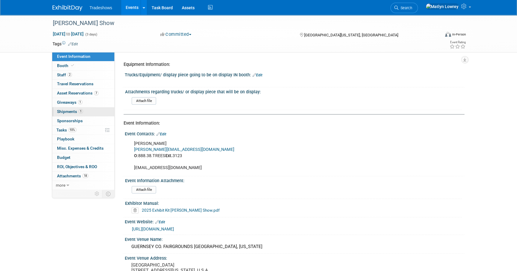
click at [76, 108] on link "1 Shipments 1" at bounding box center [83, 111] width 62 height 9
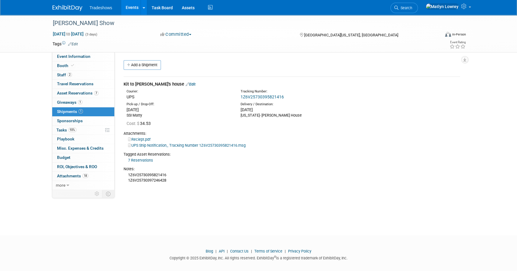
click at [132, 9] on link "Events" at bounding box center [132, 7] width 22 height 15
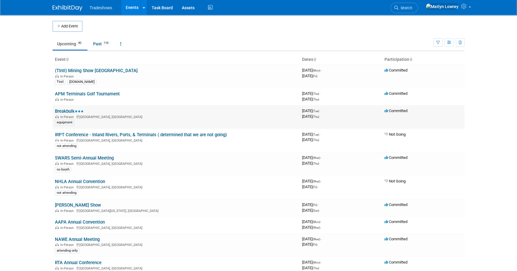
click at [68, 111] on link "Breakbulk" at bounding box center [69, 111] width 29 height 5
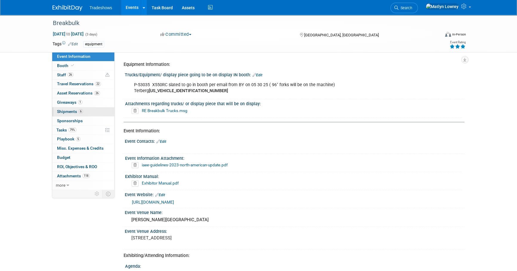
click at [84, 110] on link "6 Shipments 6" at bounding box center [83, 111] width 62 height 9
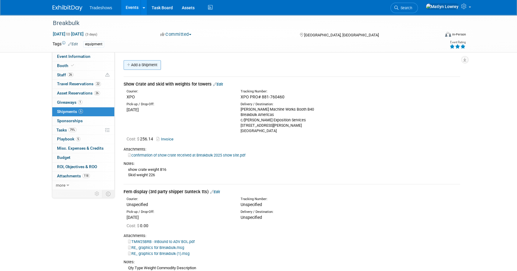
click at [145, 63] on link "Add a Shipment" at bounding box center [142, 65] width 37 height 10
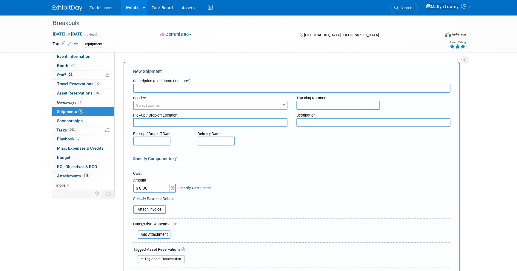
click at [157, 89] on input "text" at bounding box center [291, 88] width 317 height 9
type input "Extra Items to Hotel"
click at [146, 104] on span "Select courier" at bounding box center [148, 105] width 24 height 4
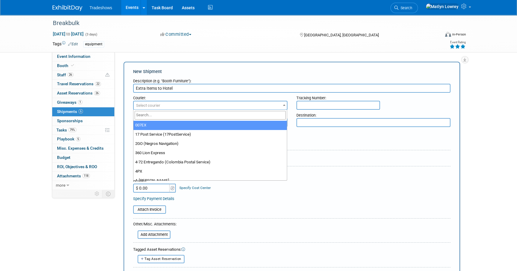
click at [158, 116] on input "search" at bounding box center [210, 115] width 151 height 9
type input "ups"
select select "508"
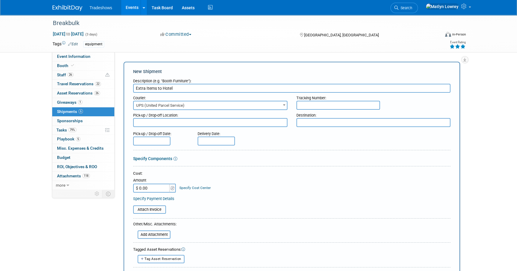
click at [140, 122] on textarea at bounding box center [210, 122] width 154 height 9
type textarea "ssi matty"
type textarea "marriott [PERSON_NAME]"
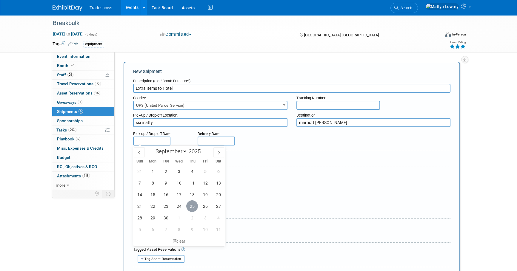
drag, startPoint x: 190, startPoint y: 208, endPoint x: 192, endPoint y: 204, distance: 4.5
click at [190, 208] on span "25" at bounding box center [192, 207] width 12 height 12
type input "[DATE]"
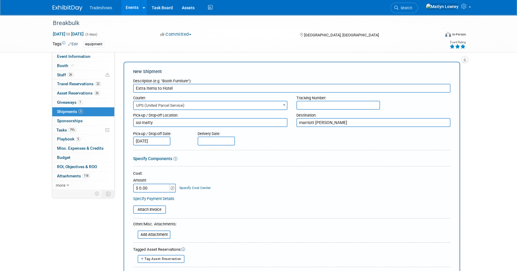
click at [213, 141] on input "text" at bounding box center [216, 141] width 37 height 9
click at [237, 133] on div "Delivery Date:" at bounding box center [234, 133] width 73 height 8
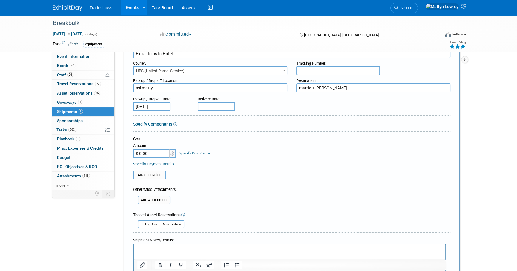
scroll to position [81, 0]
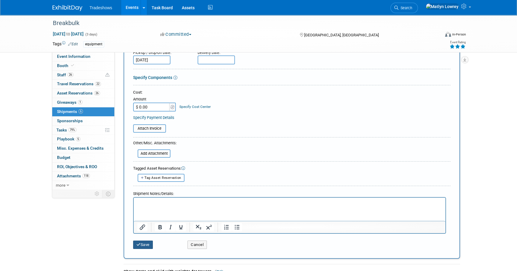
click at [146, 248] on div "Save Cancel" at bounding box center [291, 243] width 317 height 18
click at [146, 247] on button "Save" at bounding box center [143, 245] width 20 height 8
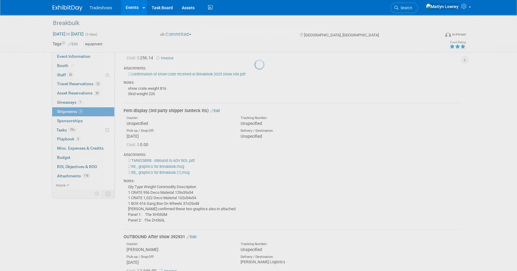
scroll to position [515, 0]
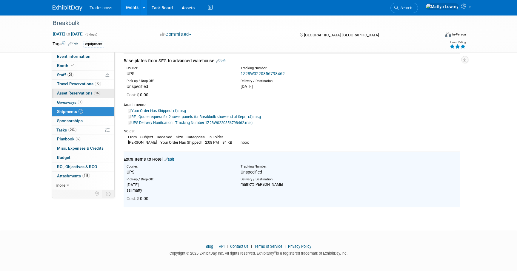
click at [76, 89] on link "26 Asset Reservations 26" at bounding box center [83, 93] width 62 height 9
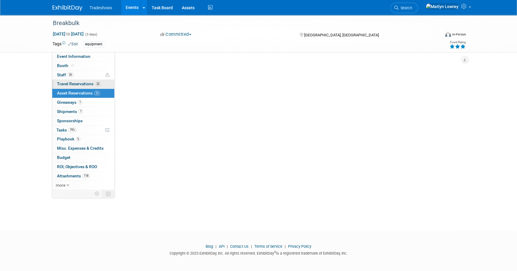
scroll to position [0, 0]
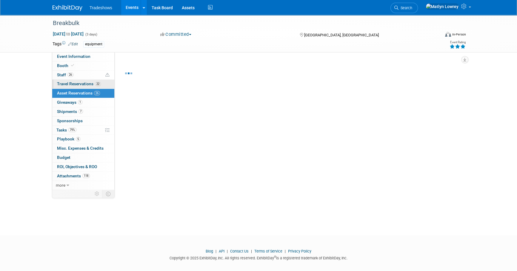
click at [75, 87] on link "22 Travel Reservations 22" at bounding box center [83, 84] width 62 height 9
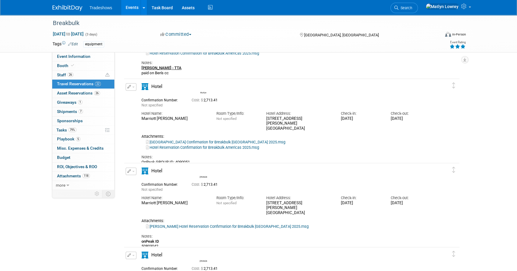
scroll to position [380, 0]
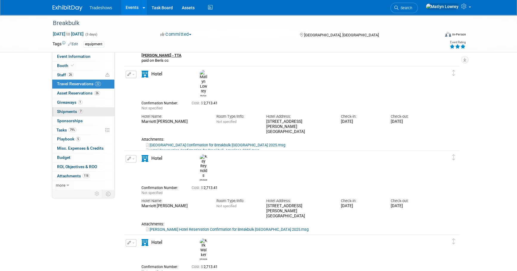
drag, startPoint x: 71, startPoint y: 111, endPoint x: 82, endPoint y: 113, distance: 11.4
click at [71, 111] on span "Shipments 7" at bounding box center [70, 111] width 26 height 5
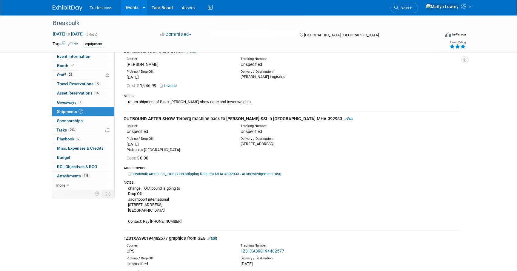
scroll to position [515, 0]
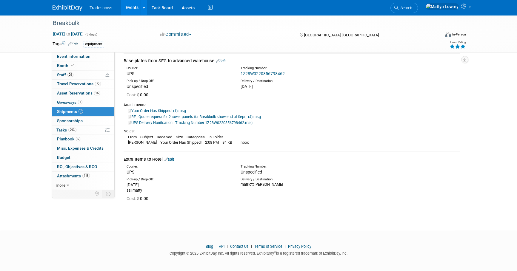
click at [170, 159] on link "Edit" at bounding box center [169, 159] width 10 height 4
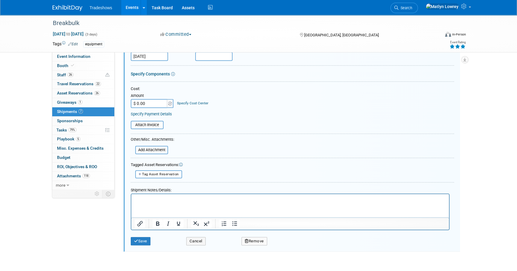
scroll to position [679, 0]
click at [186, 202] on html at bounding box center [290, 198] width 318 height 8
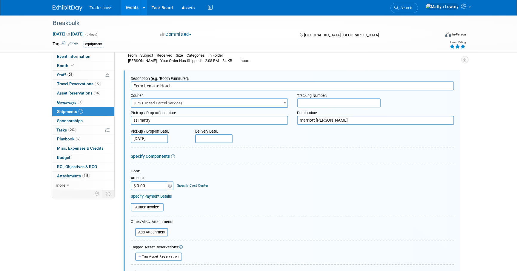
scroll to position [598, 0]
click at [143, 183] on input "$ 0.00" at bounding box center [149, 184] width 37 height 9
type input "$ 15.58"
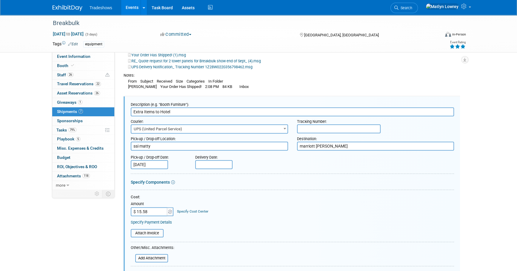
click at [321, 129] on input "text" at bounding box center [339, 128] width 84 height 9
paste input "1Z6V25730398681438"
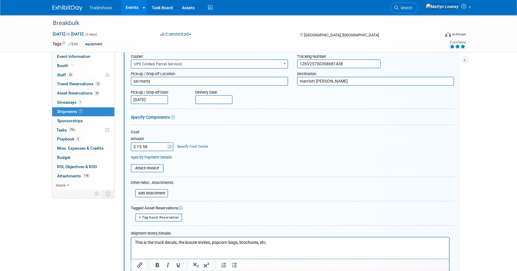
scroll to position [652, 0]
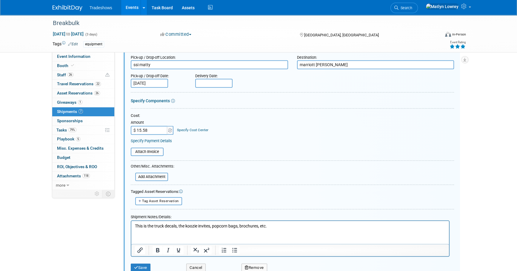
type input "1Z6V25730398681438"
click at [203, 82] on input "text" at bounding box center [213, 83] width 37 height 9
click at [278, 148] on span "27" at bounding box center [281, 148] width 12 height 12
type input "Sep 27, 2025"
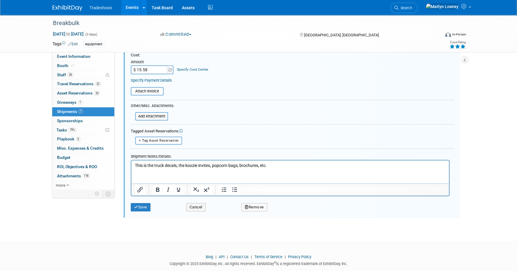
scroll to position [722, 0]
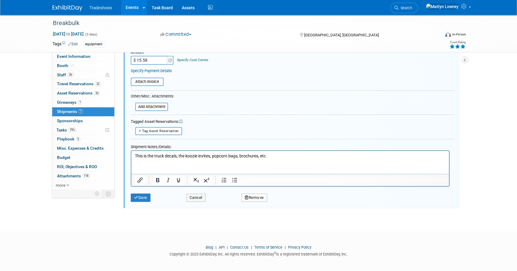
click at [277, 159] on html "This is the truck decals, the koozie invites, popcorn bags, brochures, etc." at bounding box center [290, 155] width 318 height 8
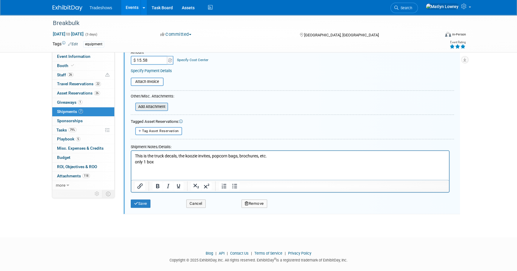
click at [161, 107] on input "file" at bounding box center [131, 106] width 71 height 7
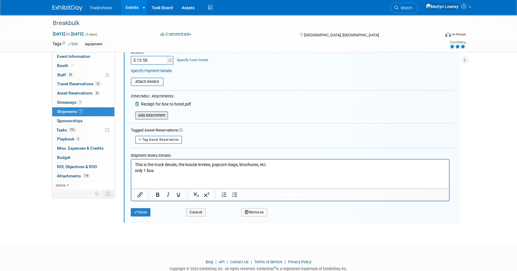
click at [154, 117] on div "Add Attachment" at bounding box center [151, 115] width 33 height 8
click at [150, 114] on input "file" at bounding box center [131, 115] width 71 height 7
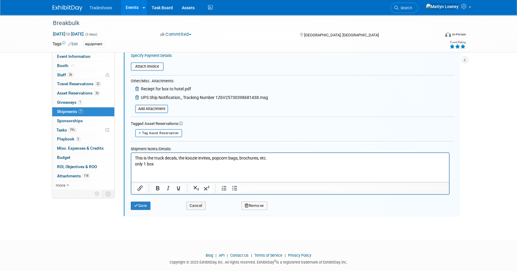
scroll to position [746, 0]
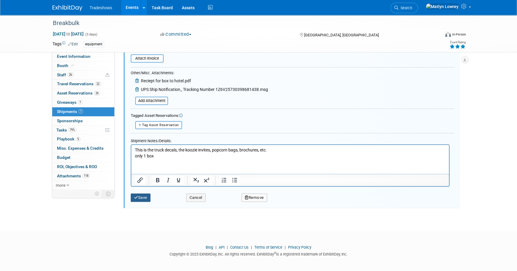
click at [144, 197] on button "Save" at bounding box center [141, 198] width 20 height 8
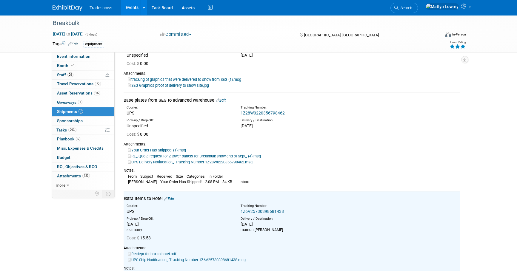
scroll to position [394, 0]
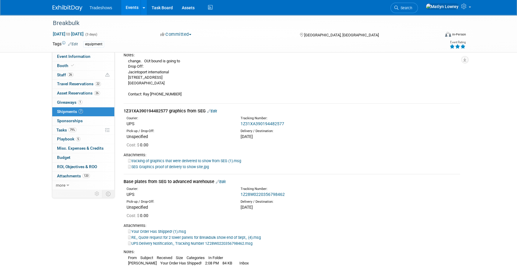
click at [131, 7] on link "Events" at bounding box center [132, 7] width 22 height 15
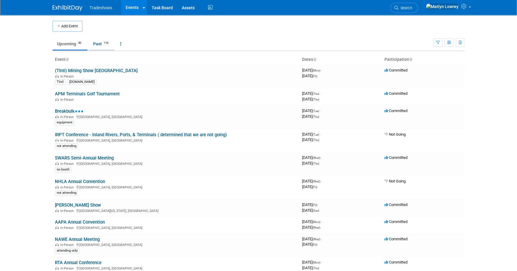
click at [100, 42] on link "Past 116" at bounding box center [102, 43] width 26 height 11
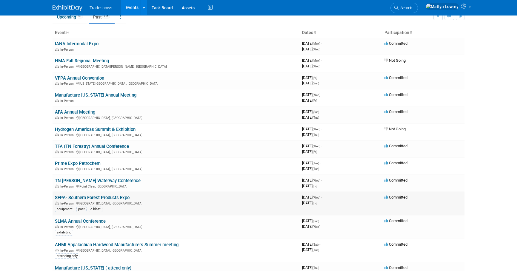
scroll to position [27, 0]
click at [68, 198] on link "SFPA- Southern Forest Products Expo" at bounding box center [92, 197] width 75 height 5
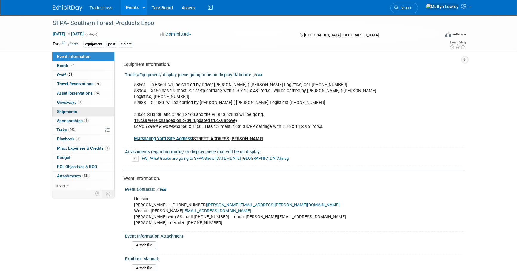
click at [79, 114] on link "0 Shipments 0" at bounding box center [83, 111] width 62 height 9
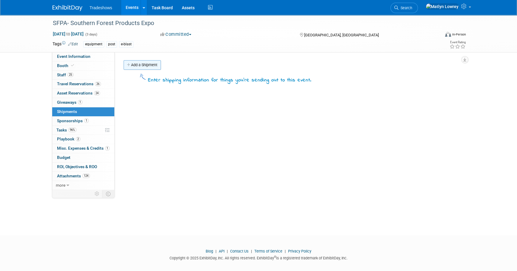
click at [150, 67] on link "Add a Shipment" at bounding box center [142, 65] width 37 height 10
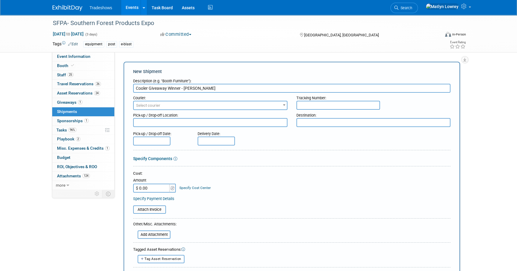
type input "Cooler Giveaway Winner - [PERSON_NAME]"
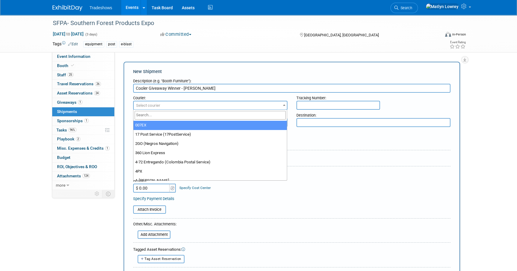
click at [160, 104] on span "Select courier" at bounding box center [210, 105] width 153 height 8
click at [162, 116] on input "search" at bounding box center [210, 115] width 151 height 9
type input "UPS"
select select "508"
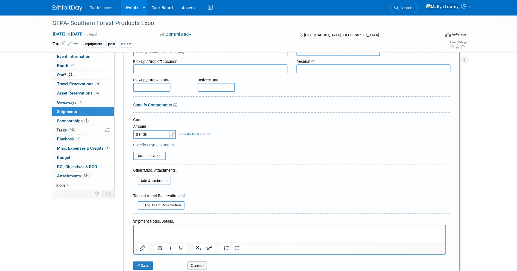
scroll to position [54, 0]
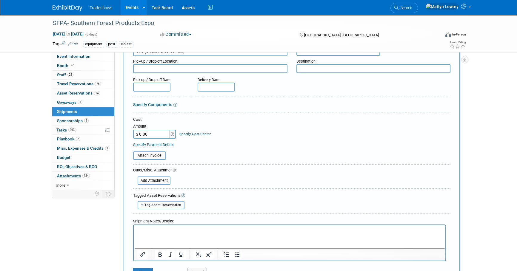
click at [157, 131] on input "$ 0.00" at bounding box center [151, 134] width 37 height 9
type input "$ 17.76"
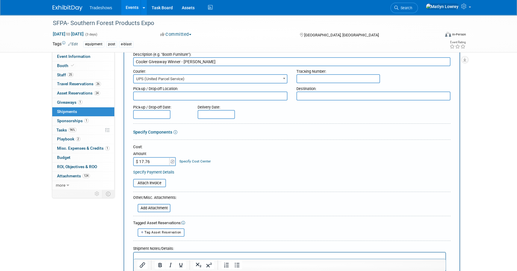
scroll to position [27, 0]
click at [304, 77] on input "text" at bounding box center [338, 78] width 84 height 9
paste input "1Z6V25730391440737"
type input "1Z6V25730391440737"
click at [209, 98] on textarea at bounding box center [210, 95] width 154 height 9
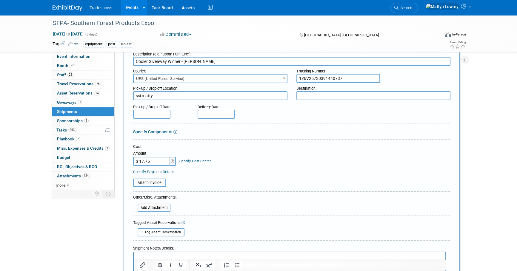
type textarea "ssi matty"
type textarea "k"
type textarea "KyKenKee - Koen Burt"
click at [137, 110] on div "Pick-up / Drop-off Date:" at bounding box center [161, 110] width 64 height 17
click at [138, 111] on input "text" at bounding box center [151, 114] width 37 height 9
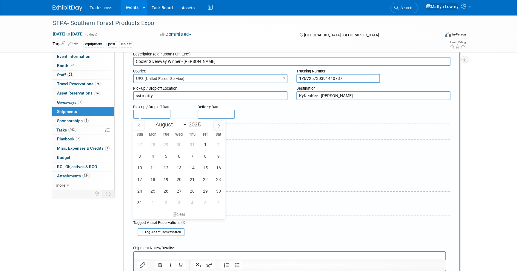
click at [216, 130] on span at bounding box center [218, 126] width 11 height 10
select select "8"
click at [193, 182] on span "25" at bounding box center [192, 180] width 12 height 12
type input "Sep 25, 2025"
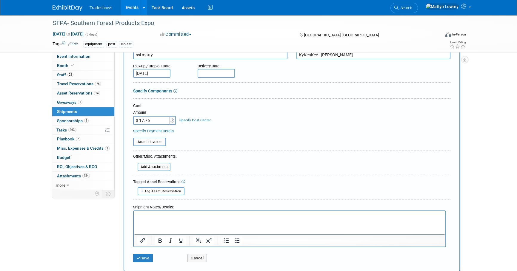
scroll to position [81, 0]
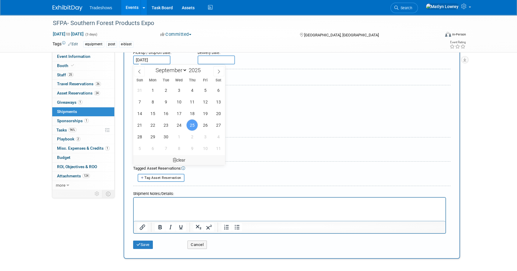
click at [163, 150] on div "January February March April May June July August September October November De…" at bounding box center [179, 115] width 92 height 101
click at [230, 172] on div "10048196-10719073-0ccdcd78-a65a-4b5b-8786-2da0b577fdd9.jpg 3" Taylor football D…" at bounding box center [291, 173] width 317 height 2
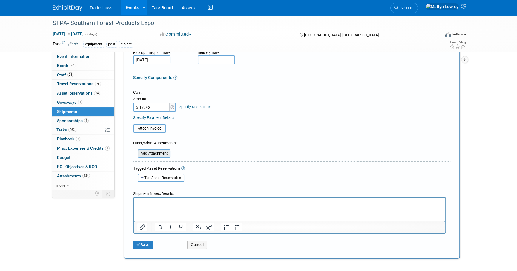
click at [149, 152] on input "file" at bounding box center [134, 153] width 71 height 7
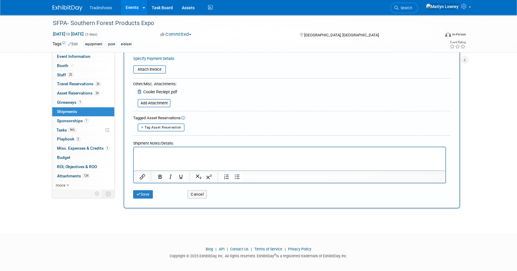
scroll to position [143, 0]
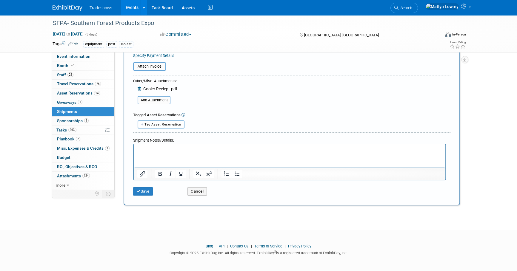
click at [147, 153] on html at bounding box center [290, 148] width 312 height 8
click at [151, 127] on button "Tag Asset Reservation" at bounding box center [161, 125] width 47 height 8
select select
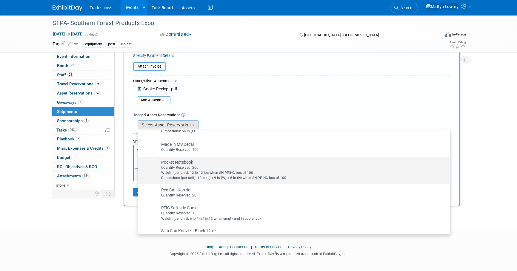
scroll to position [271, 0]
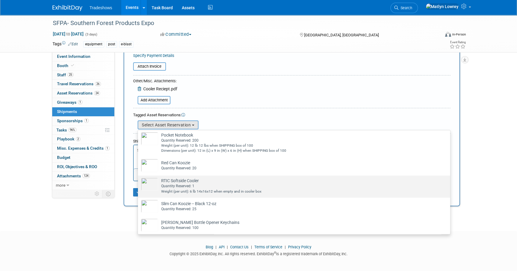
click at [180, 184] on td "RTIC Softside Cooler Already tagged in this shipment Quantity Reserved: 1 Weigh…" at bounding box center [298, 186] width 280 height 16
click at [139, 183] on input "RTIC Softside Cooler Already tagged in this shipment Quantity Reserved: 1 Weigh…" at bounding box center [137, 181] width 4 height 4
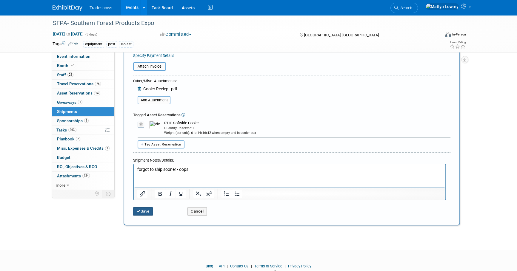
click at [146, 210] on button "Save" at bounding box center [143, 211] width 20 height 8
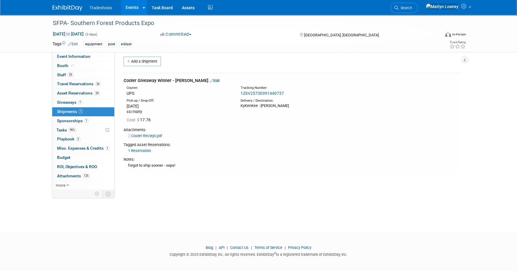
scroll to position [0, 0]
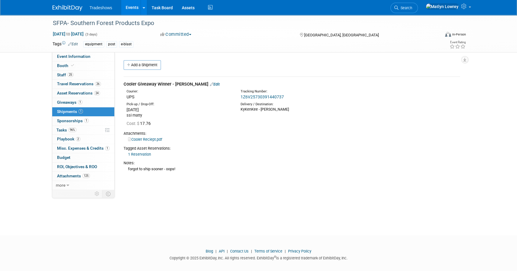
click at [210, 84] on link "Edit" at bounding box center [215, 84] width 10 height 4
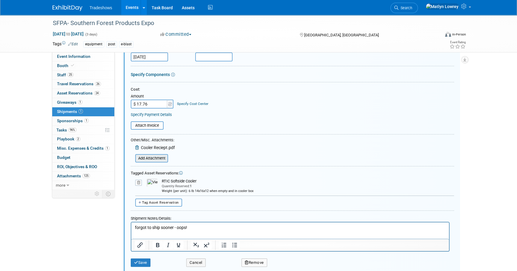
scroll to position [90, 0]
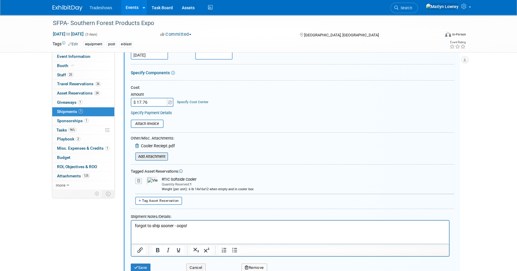
click at [150, 153] on div "Add Attachment" at bounding box center [151, 157] width 33 height 8
click at [150, 156] on input "file" at bounding box center [131, 156] width 71 height 7
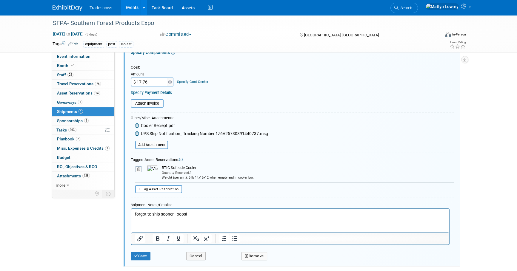
scroll to position [170, 0]
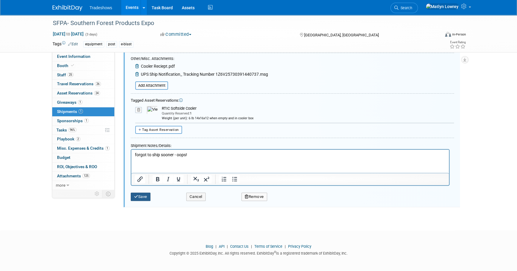
click at [145, 193] on button "Save" at bounding box center [141, 197] width 20 height 8
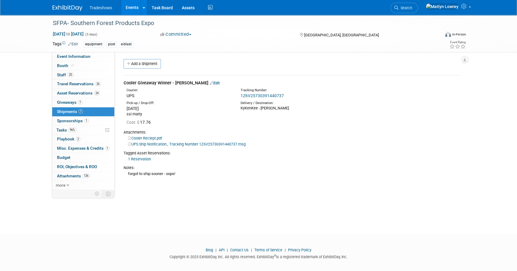
scroll to position [0, 0]
click at [128, 6] on link "Events" at bounding box center [132, 7] width 22 height 15
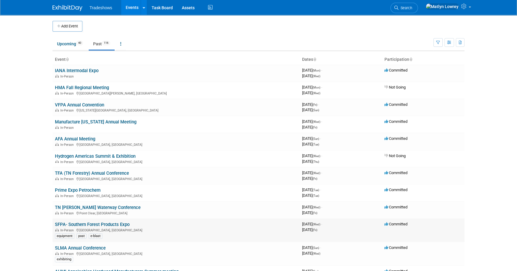
click at [70, 224] on link "SFPA- Southern Forest Products Expo" at bounding box center [92, 224] width 75 height 5
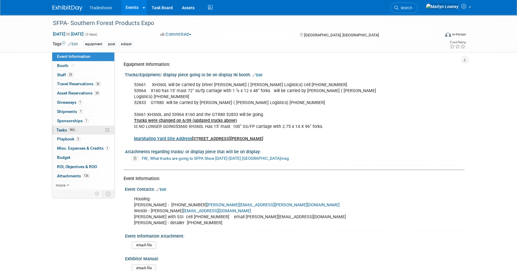
click at [63, 132] on link "96% Tasks 96%" at bounding box center [83, 130] width 62 height 9
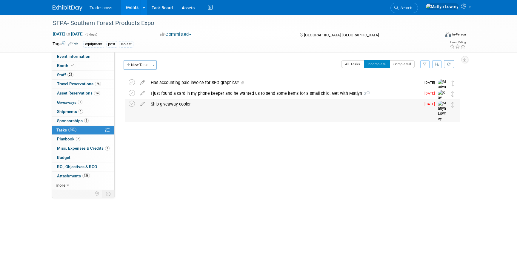
click at [178, 105] on div "Ship giveaway cooler" at bounding box center [284, 104] width 273 height 10
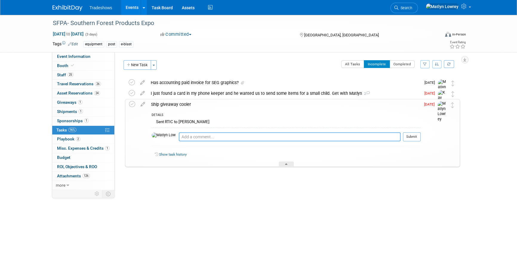
click at [179, 135] on textarea at bounding box center [290, 137] width 222 height 9
type textarea "shipped FINALLY on 9/25"
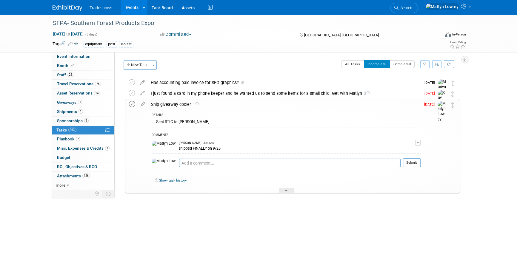
click at [132, 105] on icon at bounding box center [132, 104] width 6 height 6
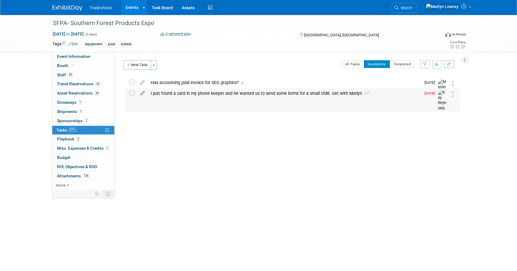
click at [142, 94] on icon at bounding box center [142, 91] width 10 height 7
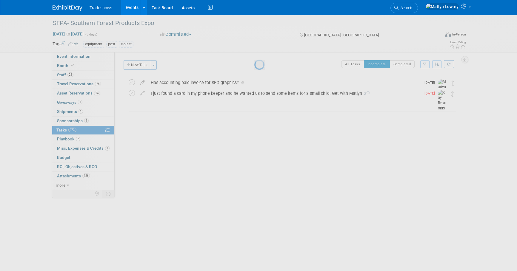
select select "8"
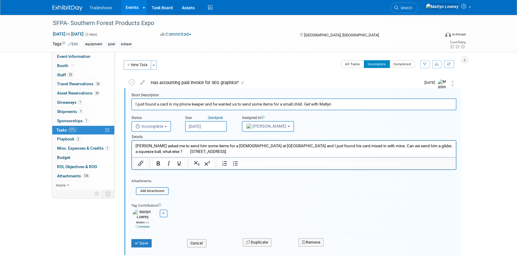
scroll to position [1, 0]
click at [203, 120] on div "Due Quick pick" at bounding box center [209, 118] width 48 height 6
click at [201, 123] on input "Sep 23, 2025" at bounding box center [206, 126] width 42 height 11
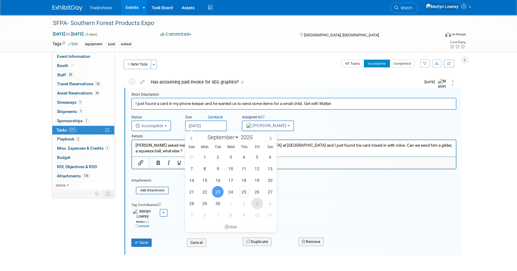
click at [256, 208] on span "3" at bounding box center [257, 204] width 12 height 12
type input "Oct 3, 2025"
select select "9"
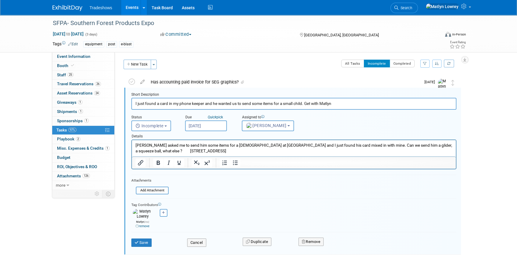
drag, startPoint x: 211, startPoint y: 129, endPoint x: 216, endPoint y: 136, distance: 9.0
click at [211, 129] on input "Oct 3, 2025" at bounding box center [206, 126] width 42 height 11
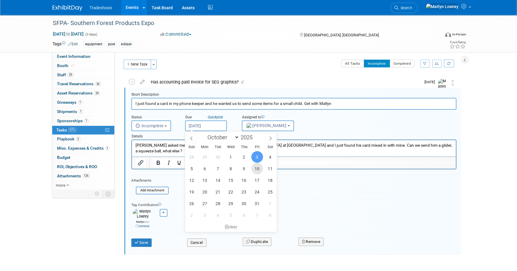
drag, startPoint x: 258, startPoint y: 167, endPoint x: 250, endPoint y: 168, distance: 8.4
click at [258, 167] on span "10" at bounding box center [257, 169] width 12 height 12
type input "Oct 10, 2025"
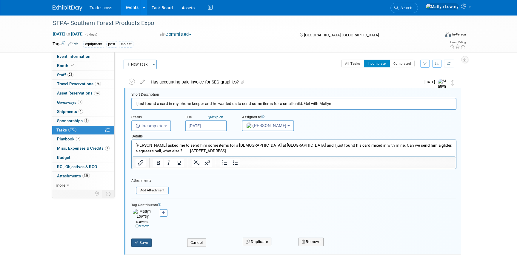
click at [137, 241] on icon "submit" at bounding box center [137, 243] width 5 height 4
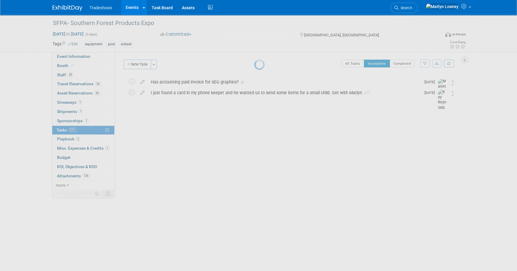
scroll to position [0, 0]
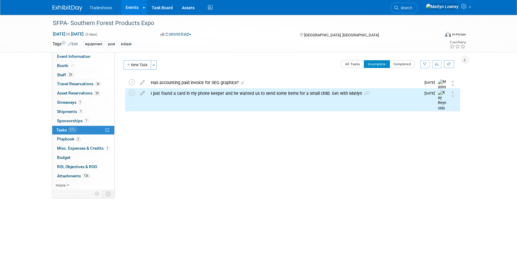
click at [129, 10] on link "Events" at bounding box center [132, 7] width 22 height 15
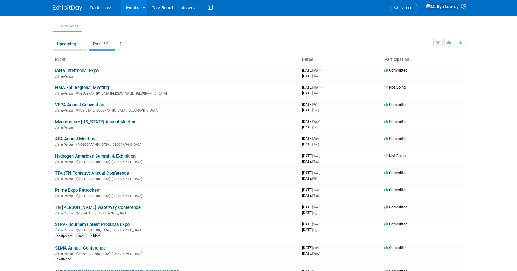
click at [74, 46] on link "Upcoming 40" at bounding box center [70, 43] width 35 height 11
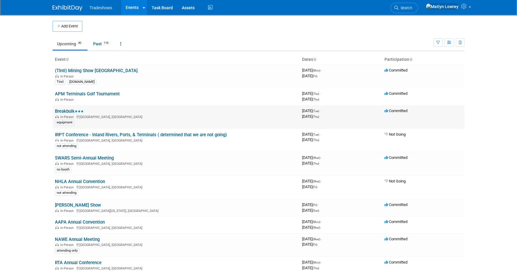
click at [72, 110] on link "Breakbulk" at bounding box center [69, 111] width 29 height 5
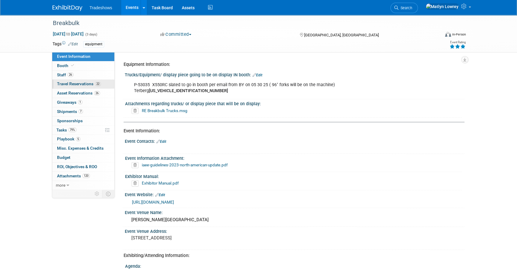
click at [69, 85] on span "Travel Reservations 22" at bounding box center [79, 83] width 44 height 5
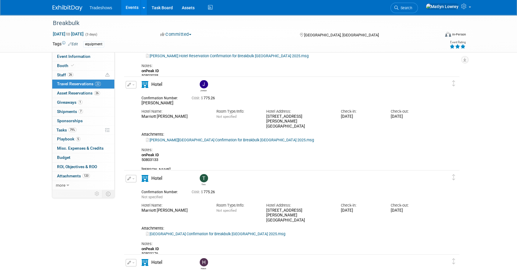
scroll to position [1737, 0]
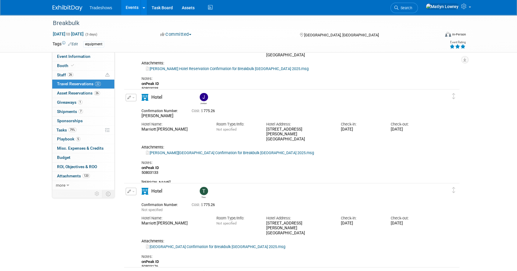
click at [194, 151] on link "[PERSON_NAME][GEOGRAPHIC_DATA] Confirmation for Breakbulk [GEOGRAPHIC_DATA] 202…" at bounding box center [230, 153] width 168 height 4
click at [133, 96] on button "button" at bounding box center [131, 97] width 11 height 7
click at [152, 110] on button "Edit Reservation" at bounding box center [151, 108] width 50 height 9
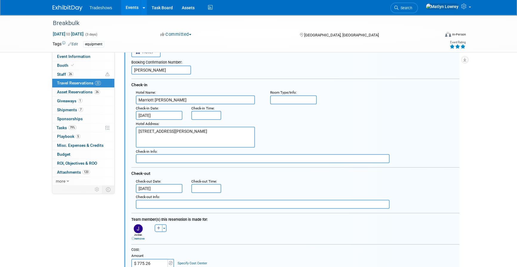
scroll to position [1839, 0]
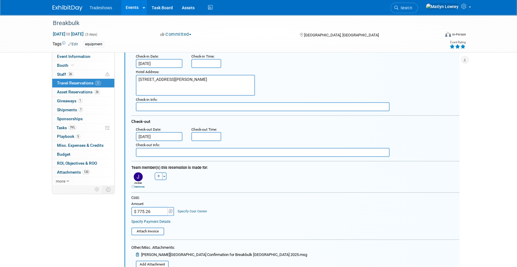
click at [141, 185] on link "remove" at bounding box center [138, 186] width 13 height 3
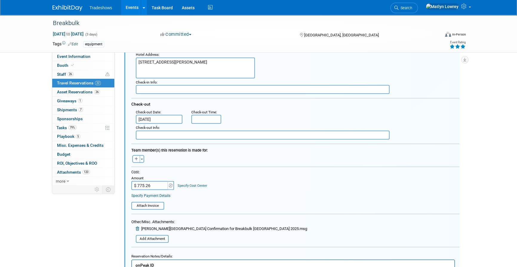
scroll to position [1867, 0]
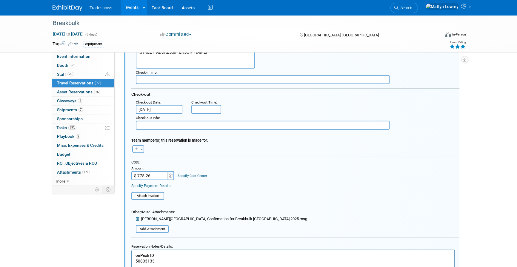
click at [152, 177] on input "$ 775.26" at bounding box center [149, 175] width 37 height 9
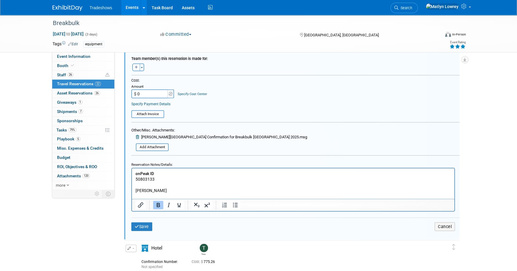
scroll to position [1975, 0]
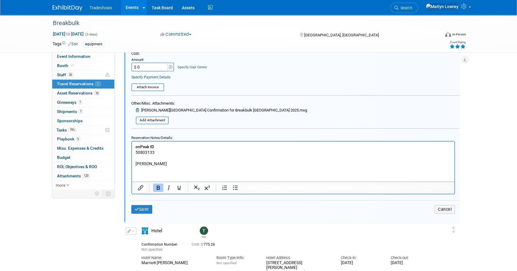
type input "$ 0.00"
click at [163, 161] on p "onPeak ID 50803133 [PERSON_NAME]" at bounding box center [293, 155] width 315 height 23
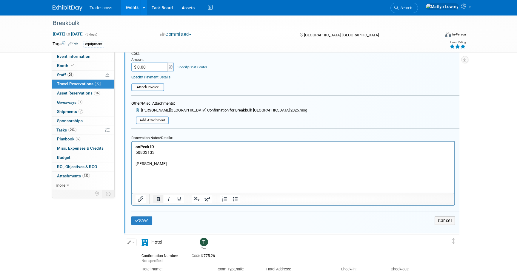
click at [157, 197] on icon "Bold" at bounding box center [158, 199] width 3 height 4
drag, startPoint x: 178, startPoint y: 197, endPoint x: 174, endPoint y: 195, distance: 4.1
click at [177, 197] on icon "Underline" at bounding box center [179, 199] width 7 height 7
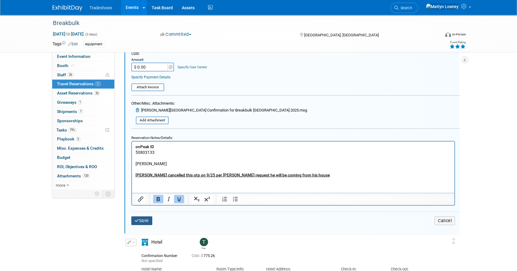
click at [139, 218] on button "Save" at bounding box center [141, 221] width 21 height 9
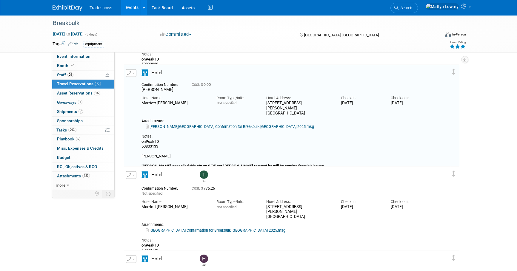
scroll to position [1758, 0]
